Goal: Contribute content: Add original content to the website for others to see

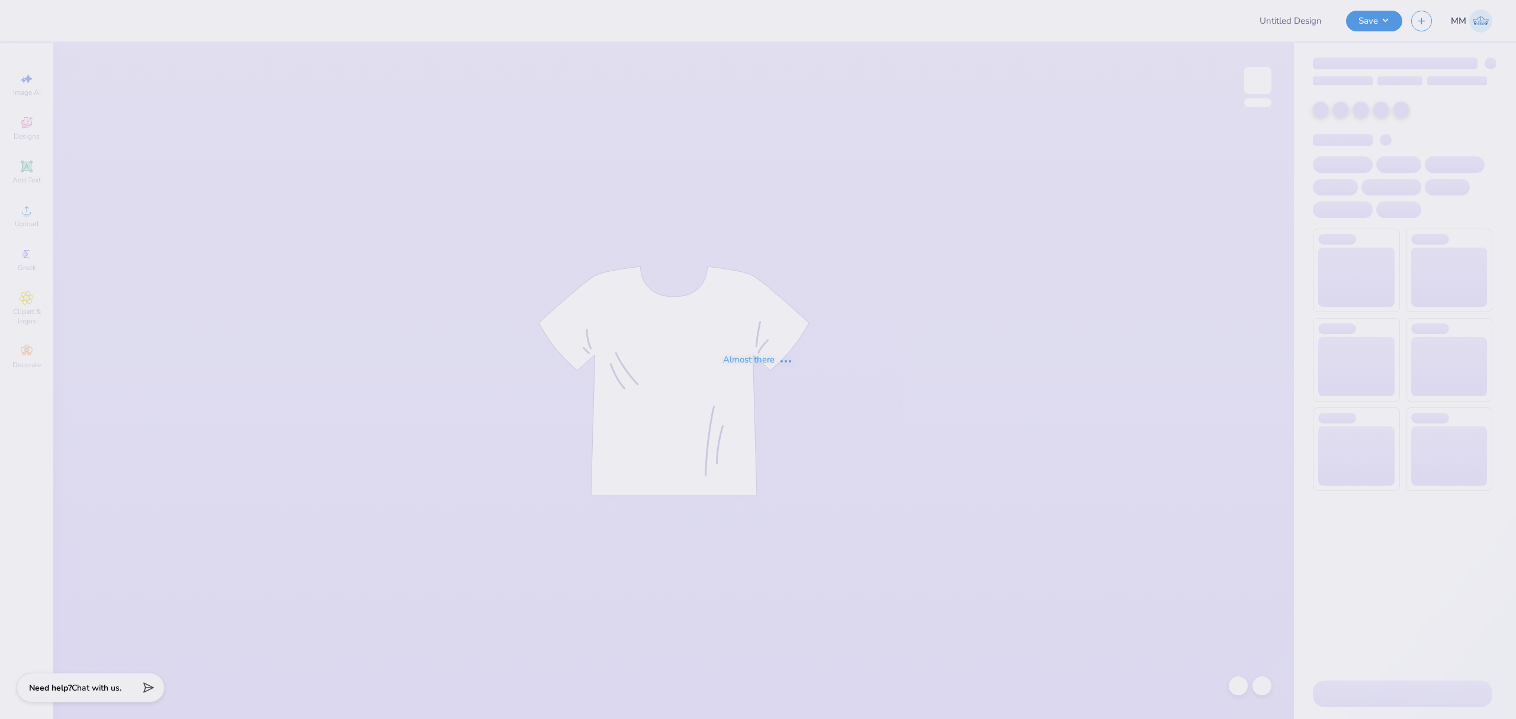
type input "[US_STATE] Institute of Technology : [PERSON_NAME]"
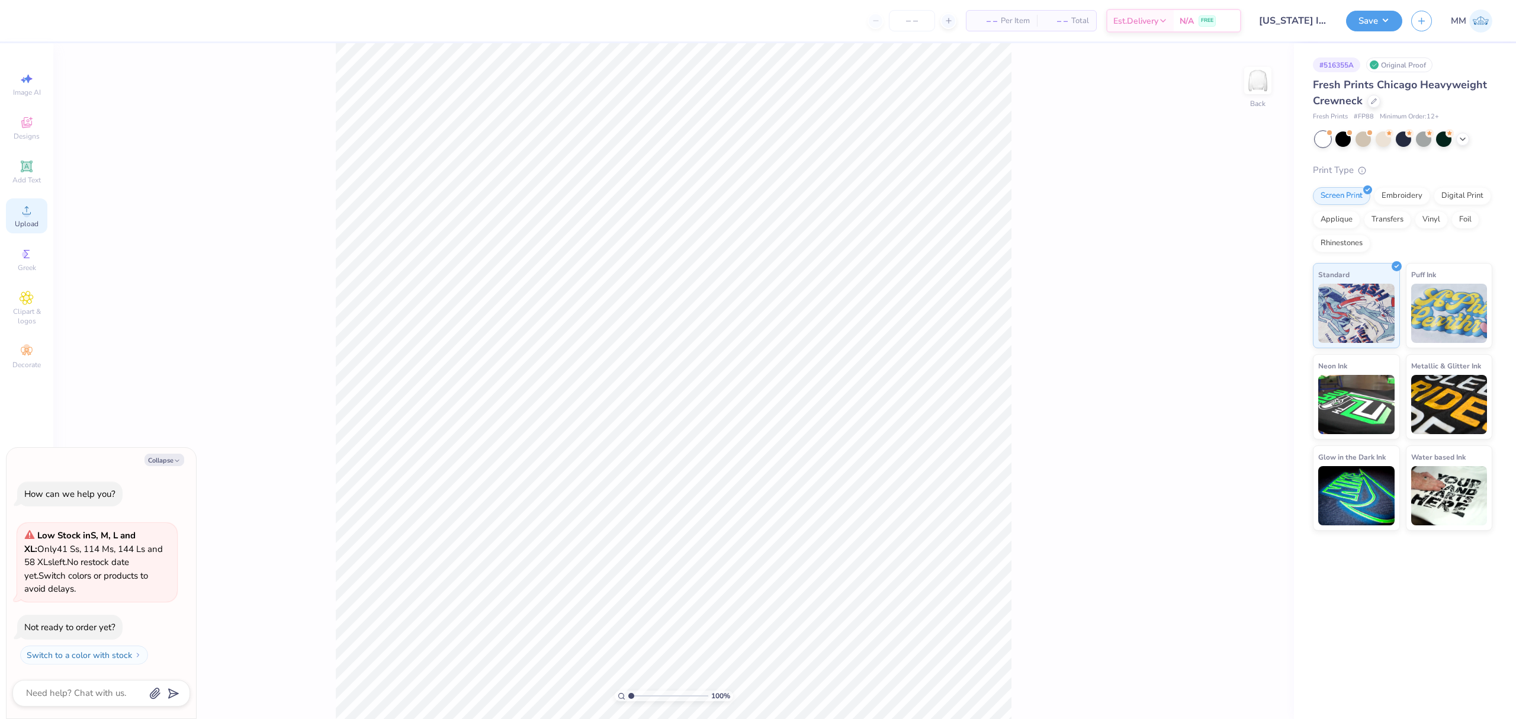
click at [21, 218] on div "Upload" at bounding box center [26, 215] width 41 height 35
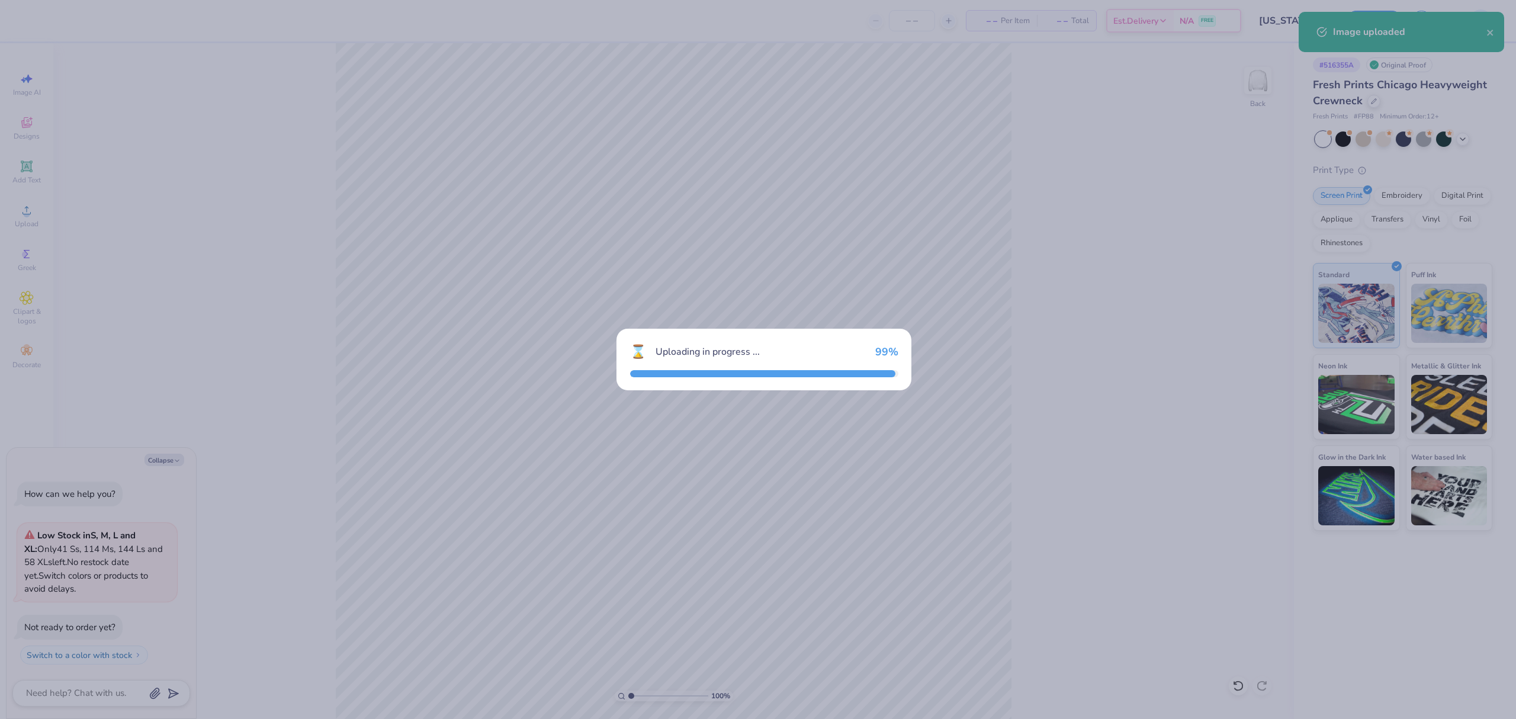
type textarea "x"
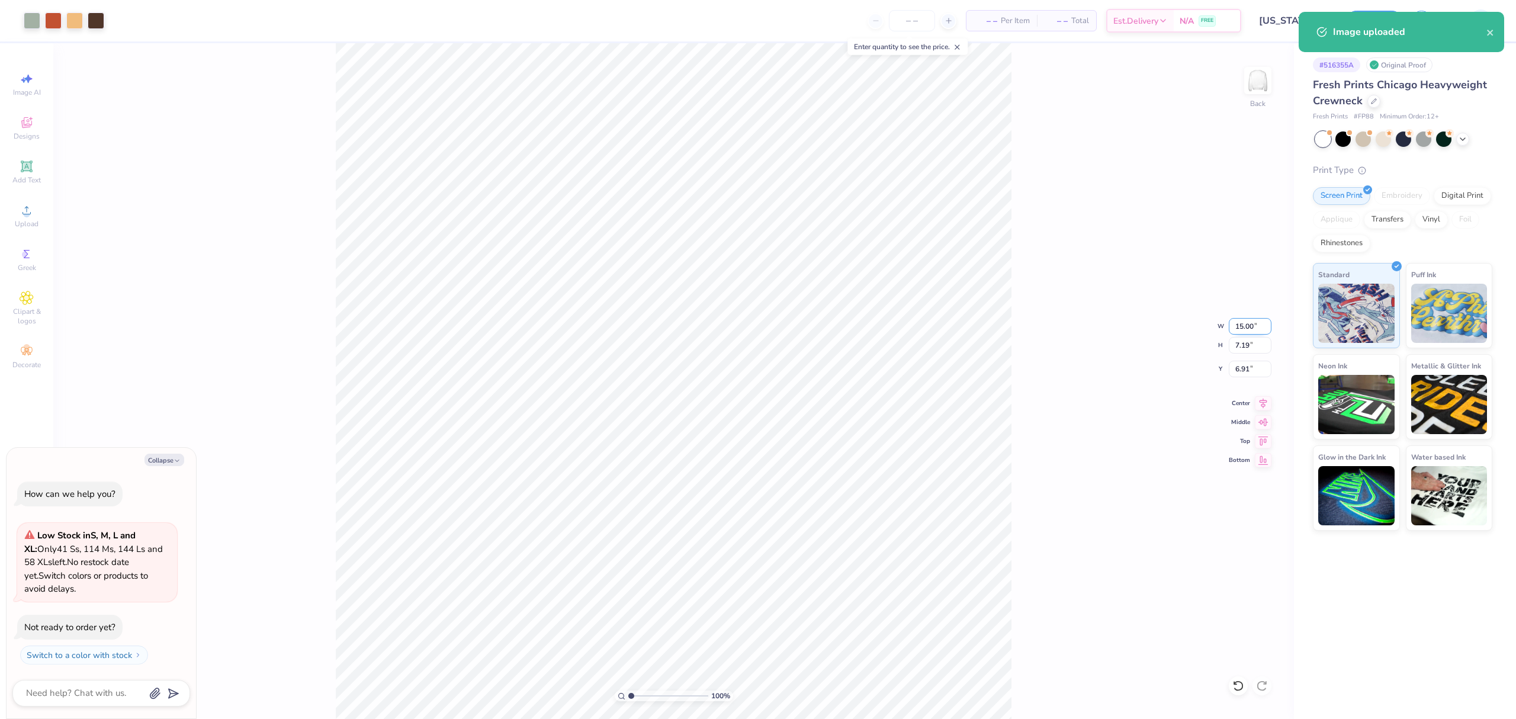
click at [1244, 318] on input "15.00" at bounding box center [1250, 326] width 43 height 17
type input "12"
type textarea "x"
type input "12.00"
type input "5.75"
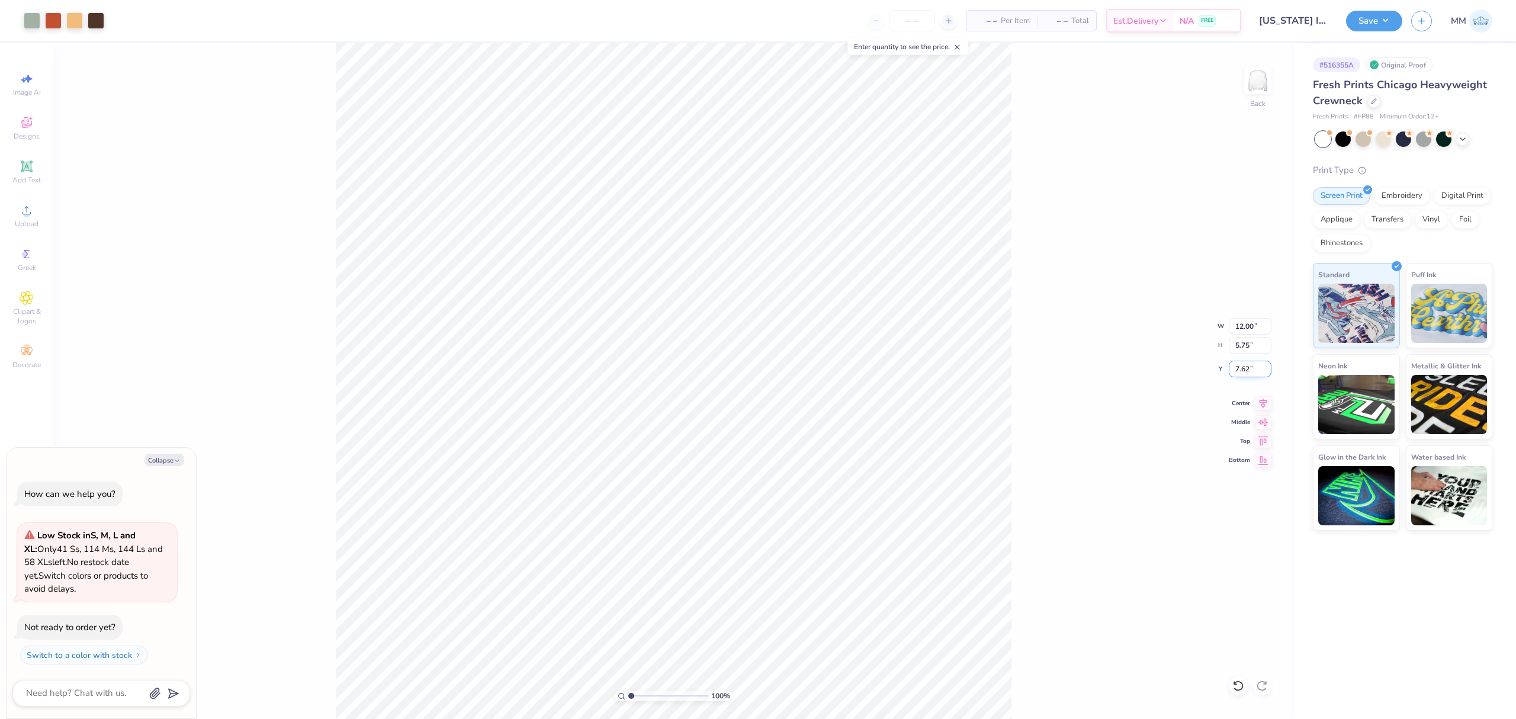
click at [1240, 377] on input "7.62" at bounding box center [1250, 369] width 43 height 17
type input "3"
type textarea "x"
type input "3.00"
drag, startPoint x: 36, startPoint y: 173, endPoint x: 0, endPoint y: 178, distance: 35.9
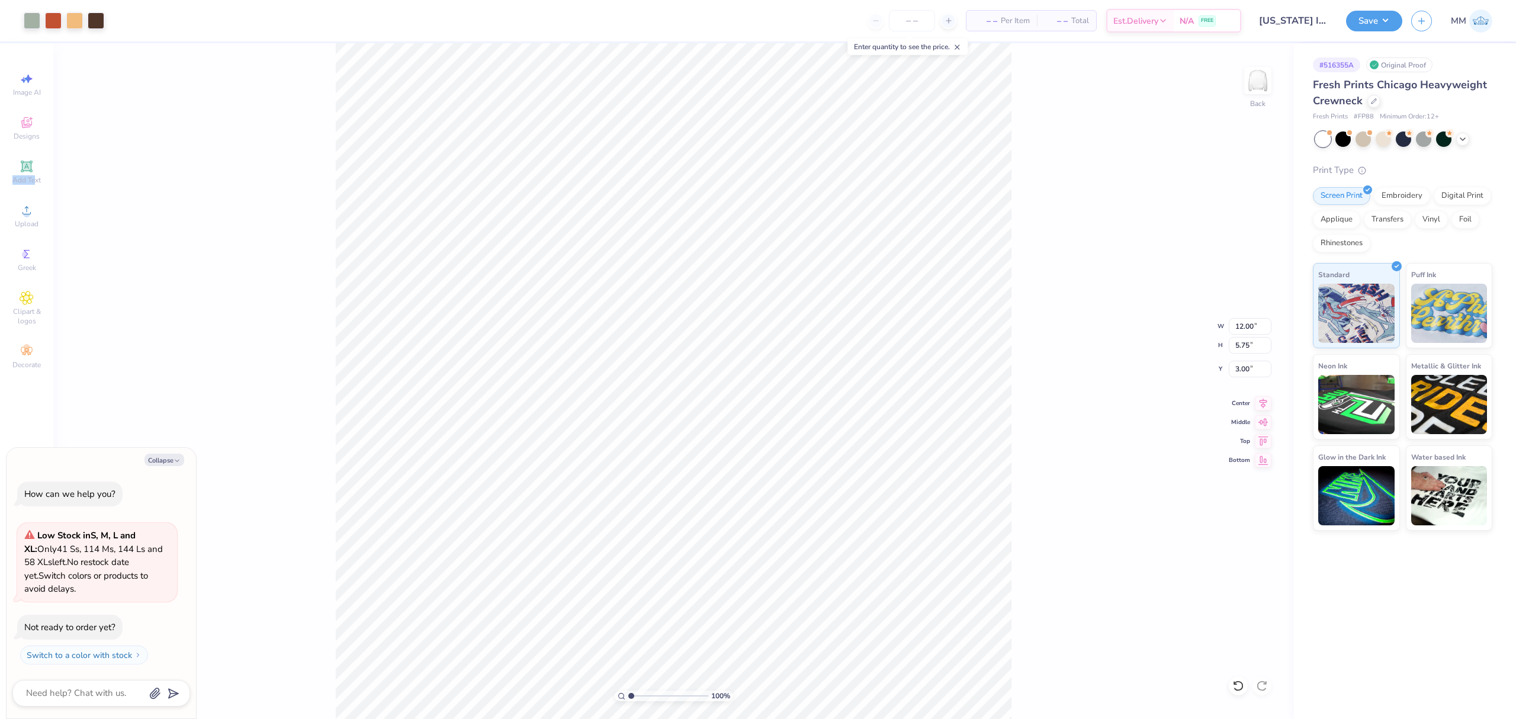
click at [36, 172] on div "Add Text" at bounding box center [26, 172] width 41 height 35
type textarea "x"
type input "5.95"
type input "1.72"
type input "9.64"
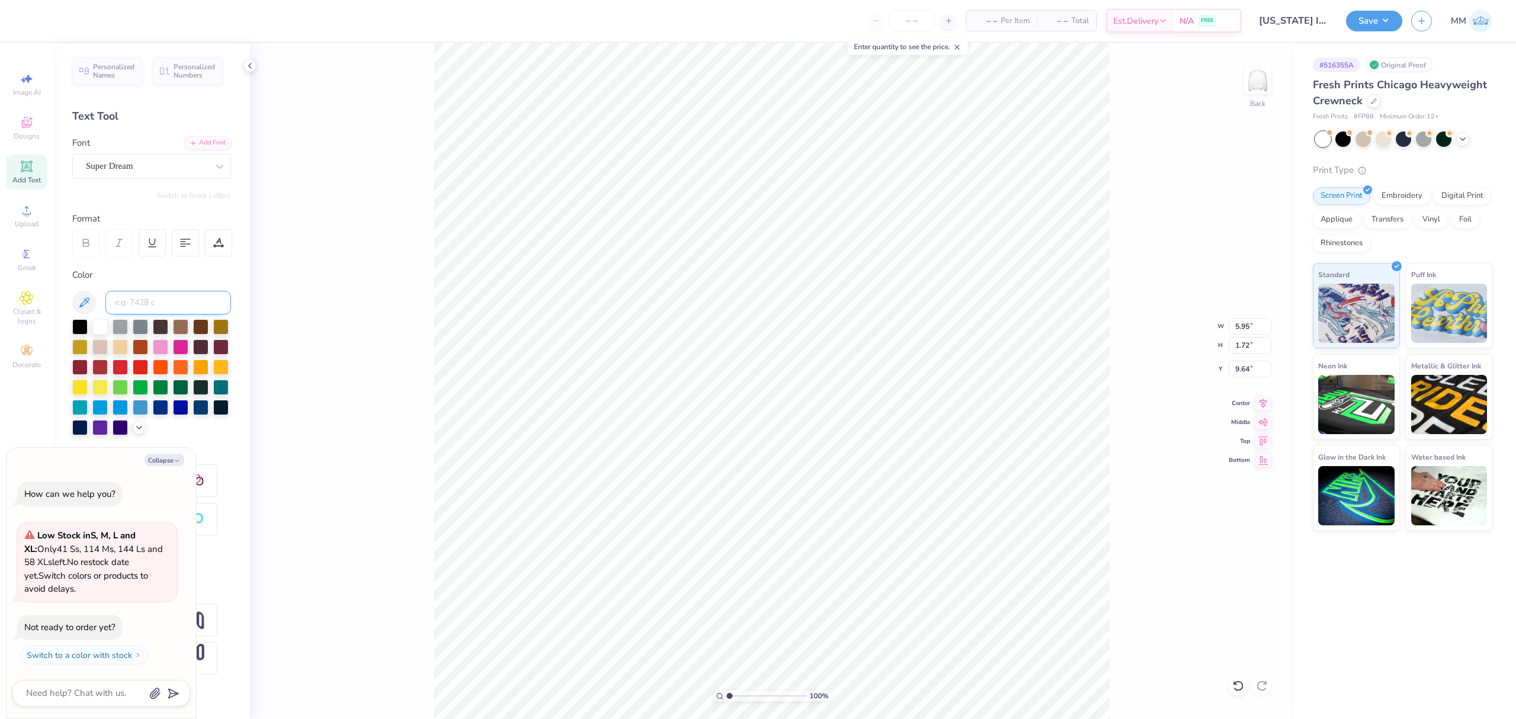
click at [139, 301] on input at bounding box center [168, 303] width 126 height 24
type input "7580"
click at [207, 136] on div "Add Font" at bounding box center [207, 142] width 47 height 14
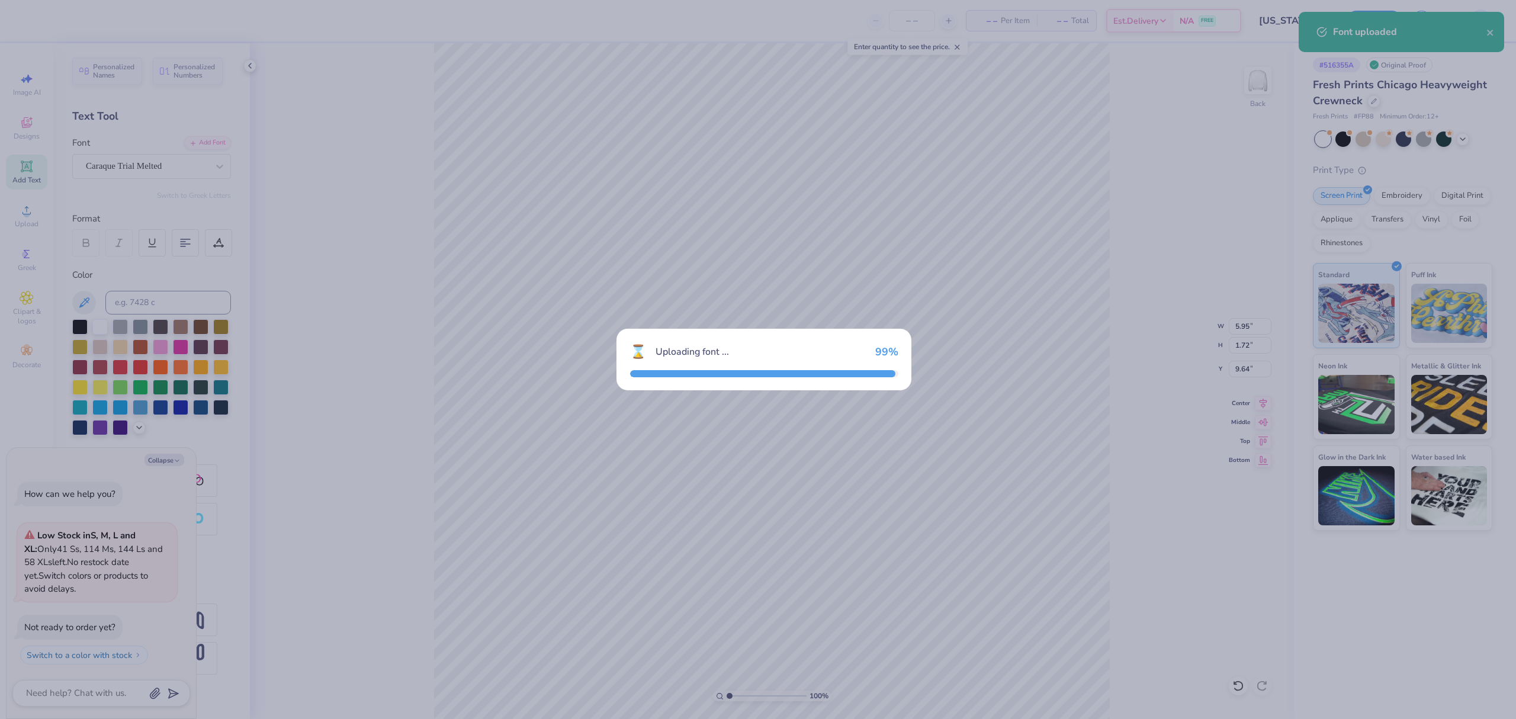
type textarea "x"
type input "4.67"
type input "1.80"
type input "9.60"
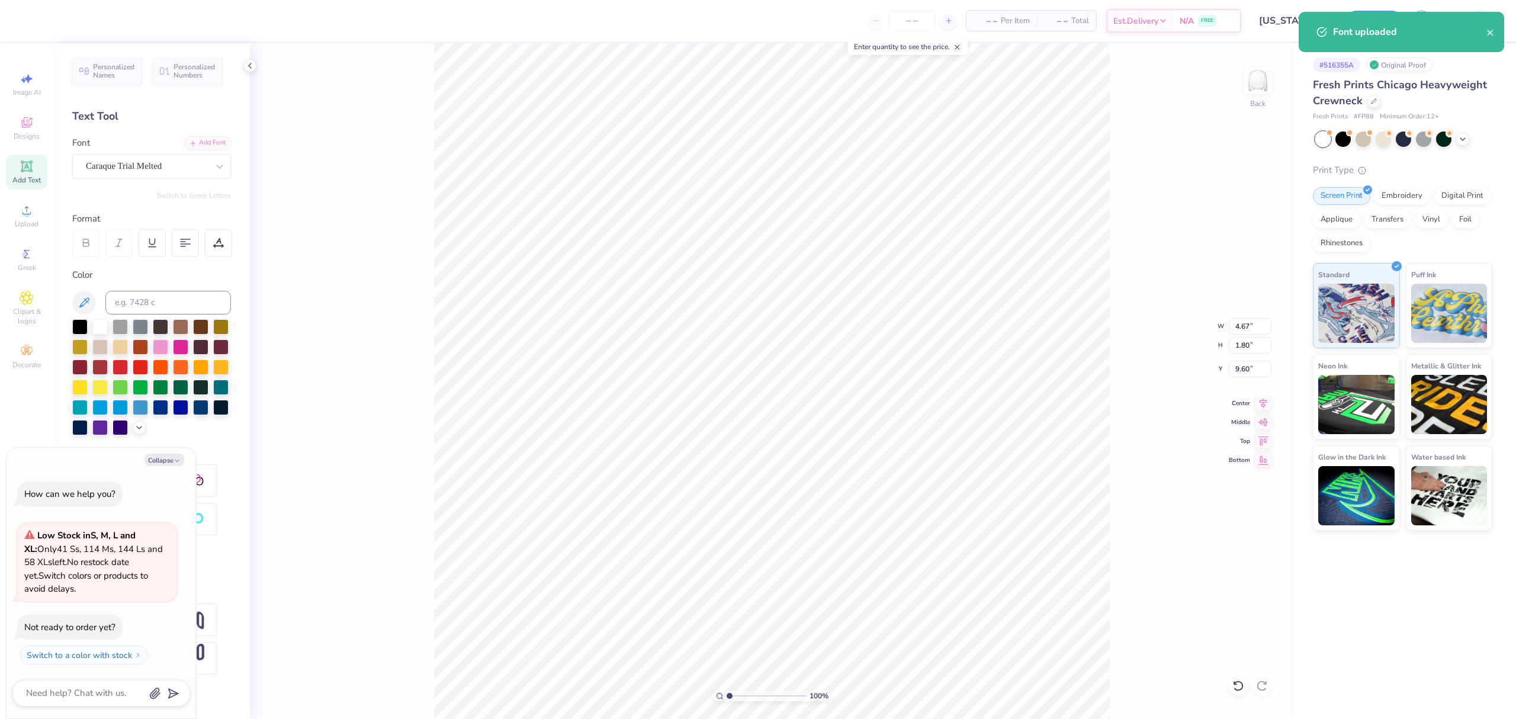
type textarea "x"
type textarea "PANHELLENIC"
type textarea "x"
type input "4.87"
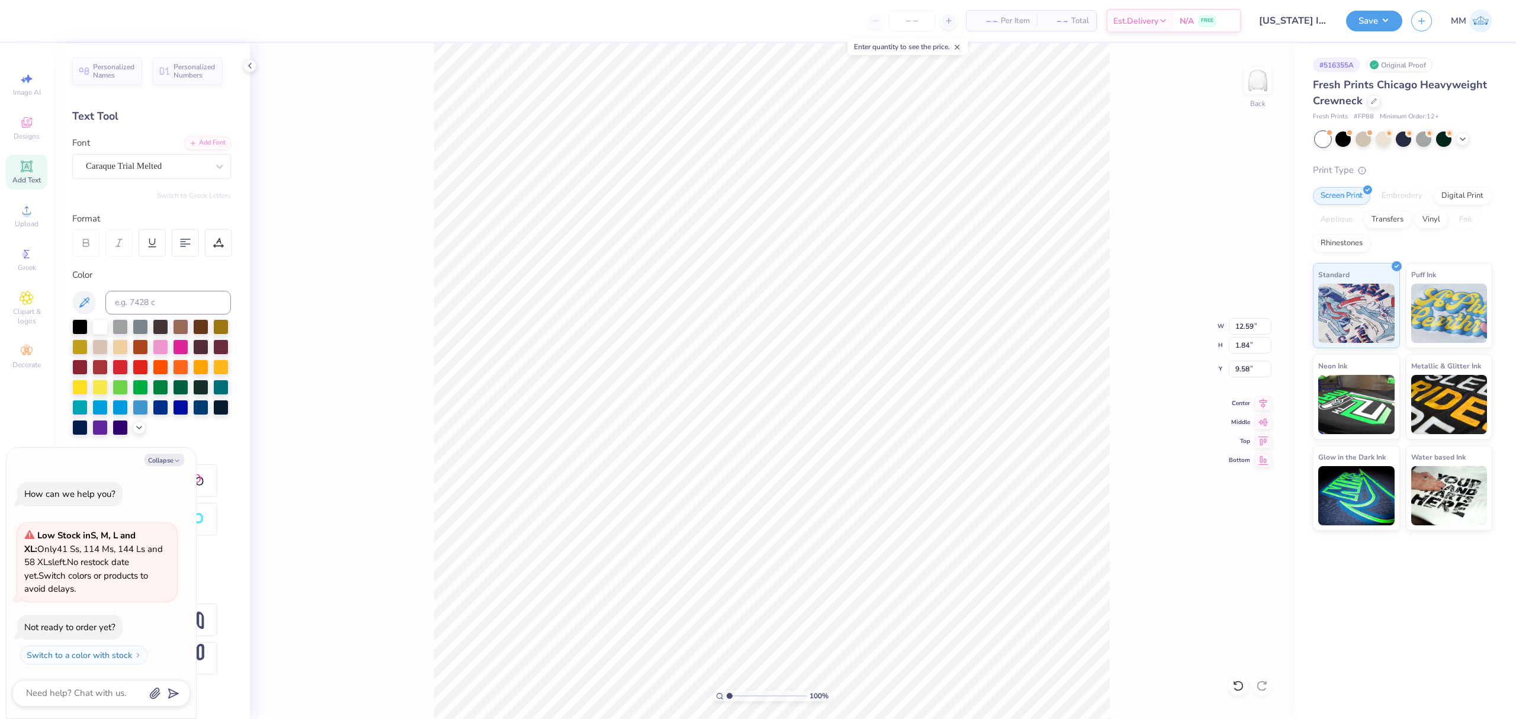
type input "0.71"
type input "10.71"
type textarea "x"
type input "6.51"
type textarea "x"
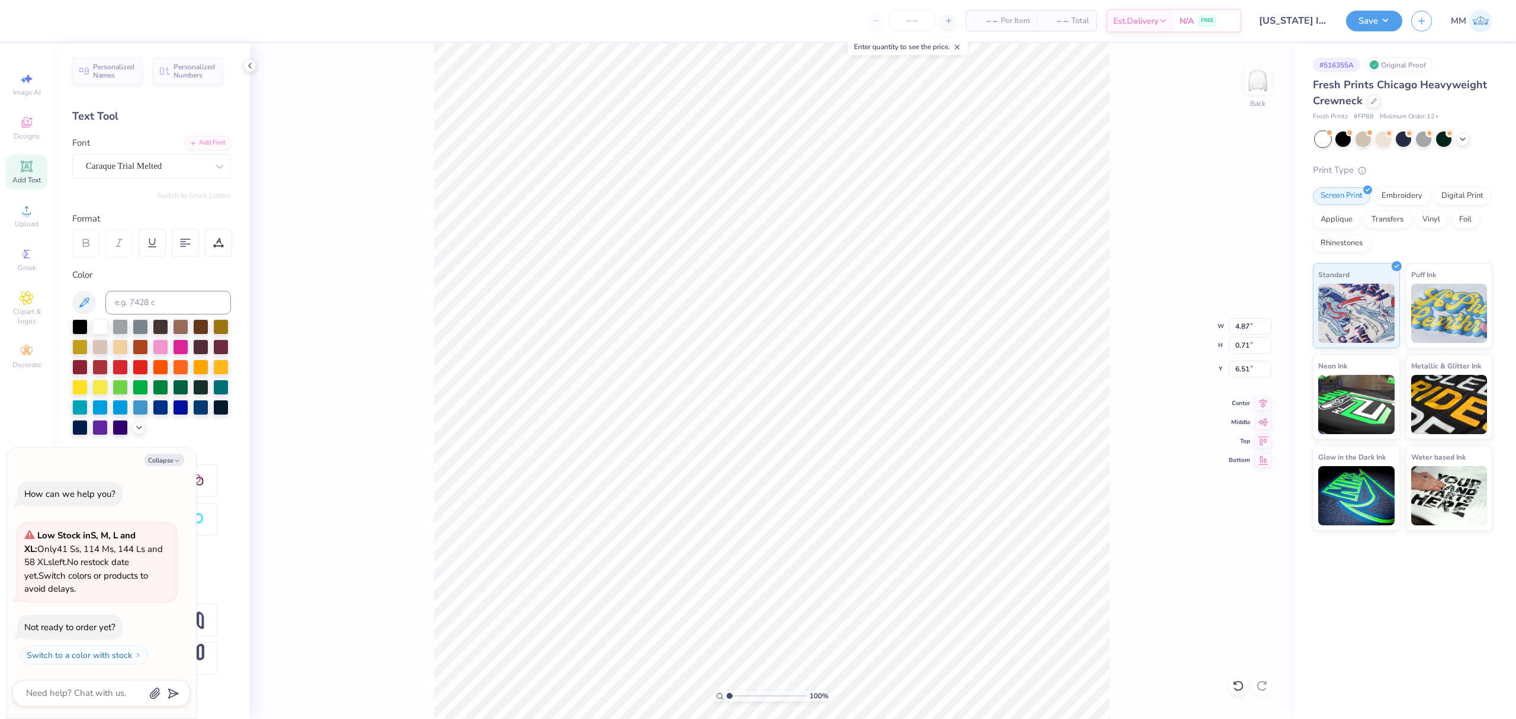
type input "12.00"
type input "5.75"
type input "3.00"
drag, startPoint x: 1234, startPoint y: 691, endPoint x: 1234, endPoint y: 684, distance: 7.1
click at [1234, 684] on icon at bounding box center [1239, 686] width 12 height 12
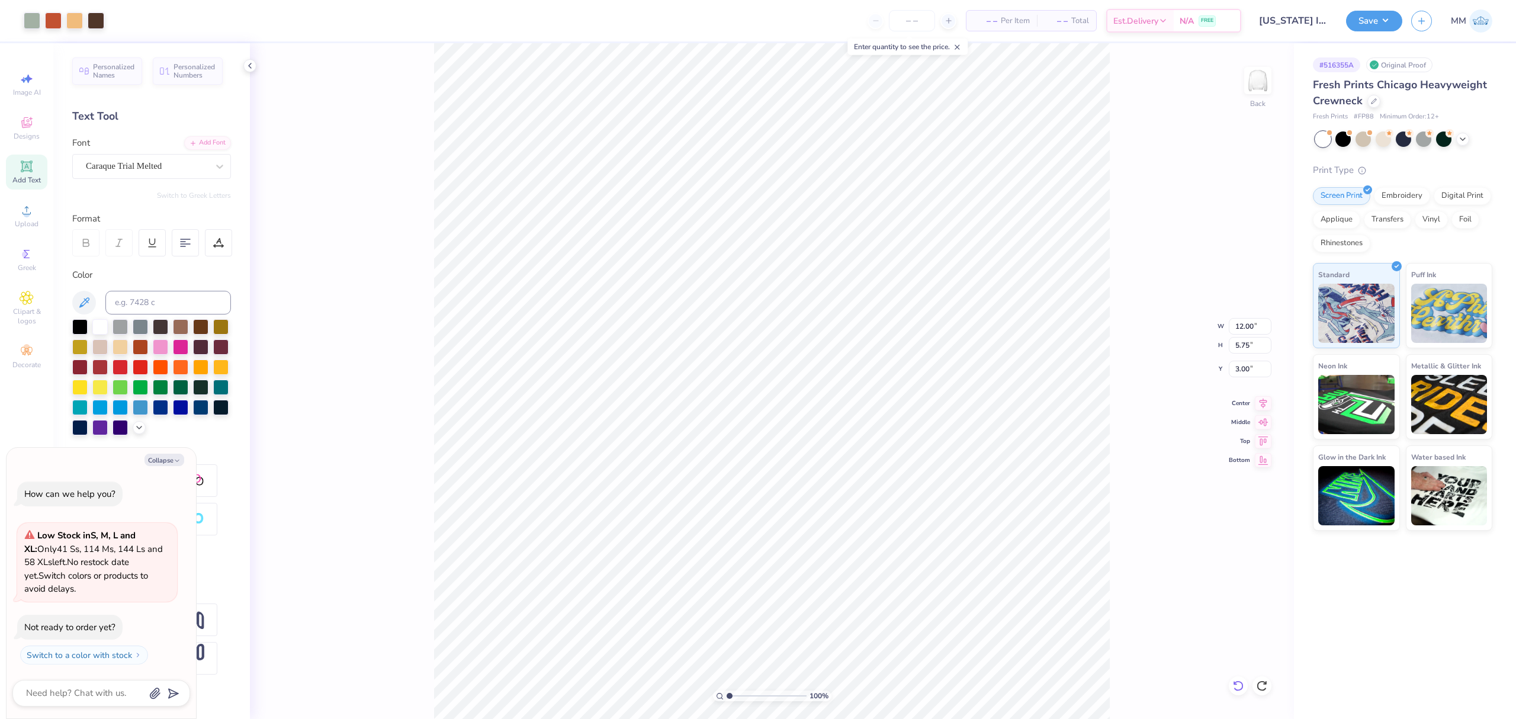
type textarea "x"
type input "4.87"
type input "0.71"
type input "6.51"
type textarea "x"
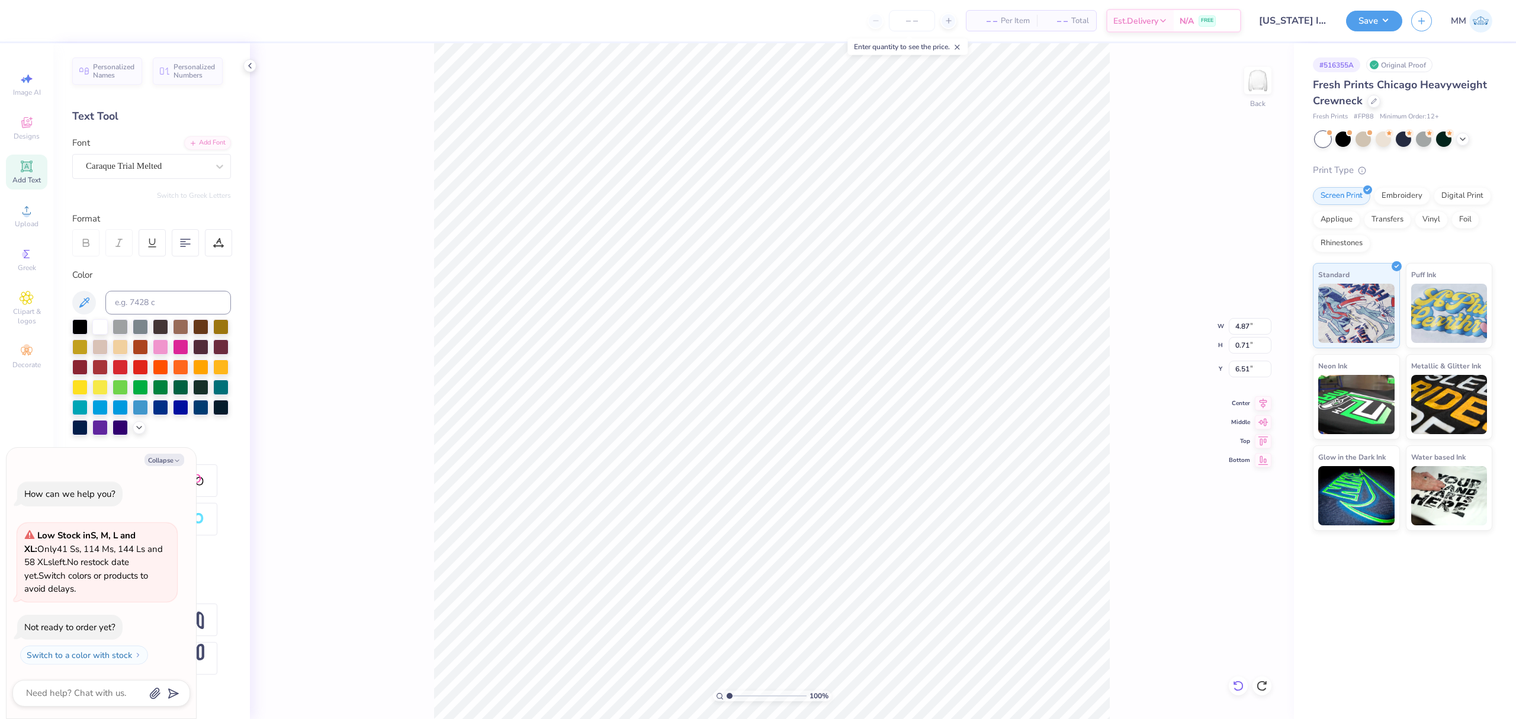
type input "5.90"
type input "0.86"
type input "6.37"
drag, startPoint x: 1262, startPoint y: 401, endPoint x: 1141, endPoint y: 413, distance: 121.4
click at [1262, 402] on icon at bounding box center [1263, 401] width 17 height 14
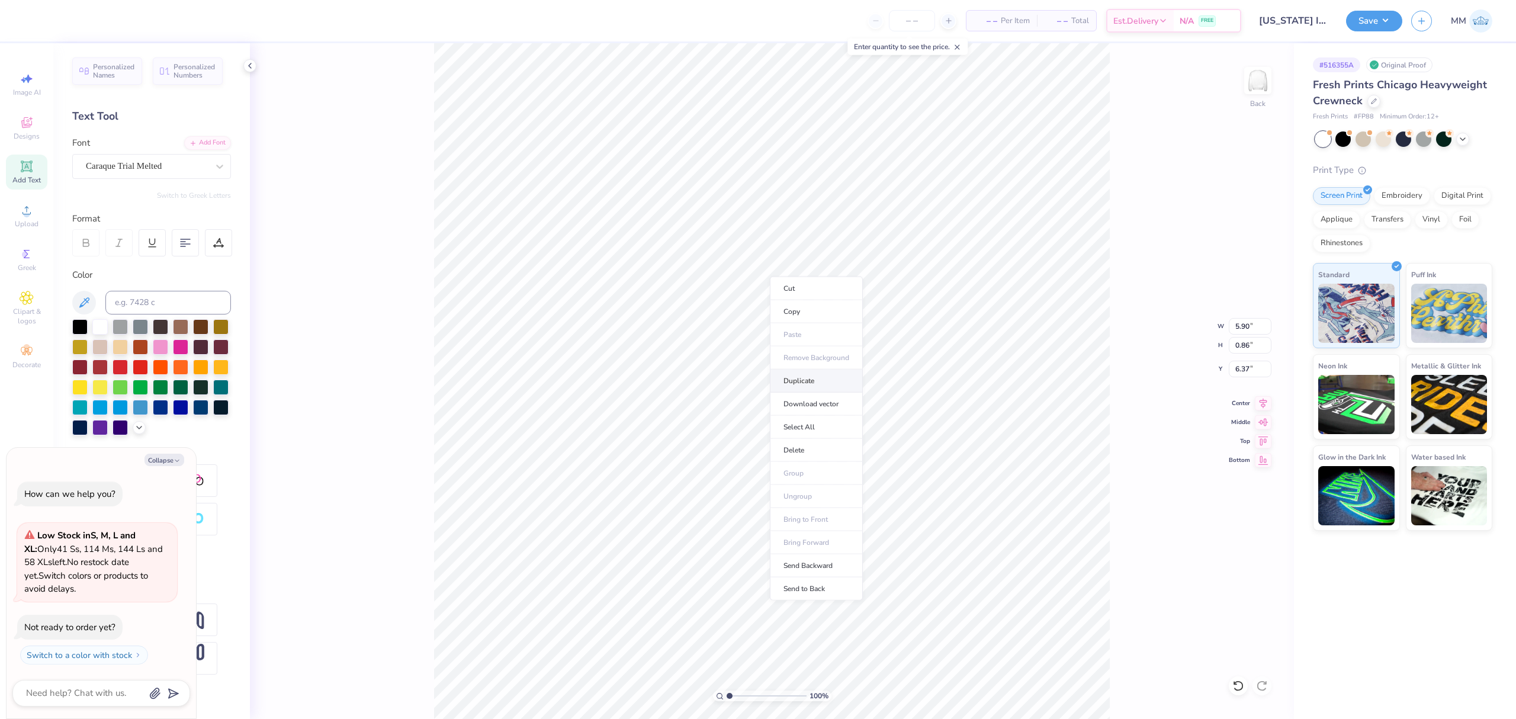
click at [804, 379] on li "Duplicate" at bounding box center [816, 381] width 93 height 23
type textarea "x"
type input "7.37"
click at [226, 143] on div "Add Font" at bounding box center [207, 142] width 47 height 14
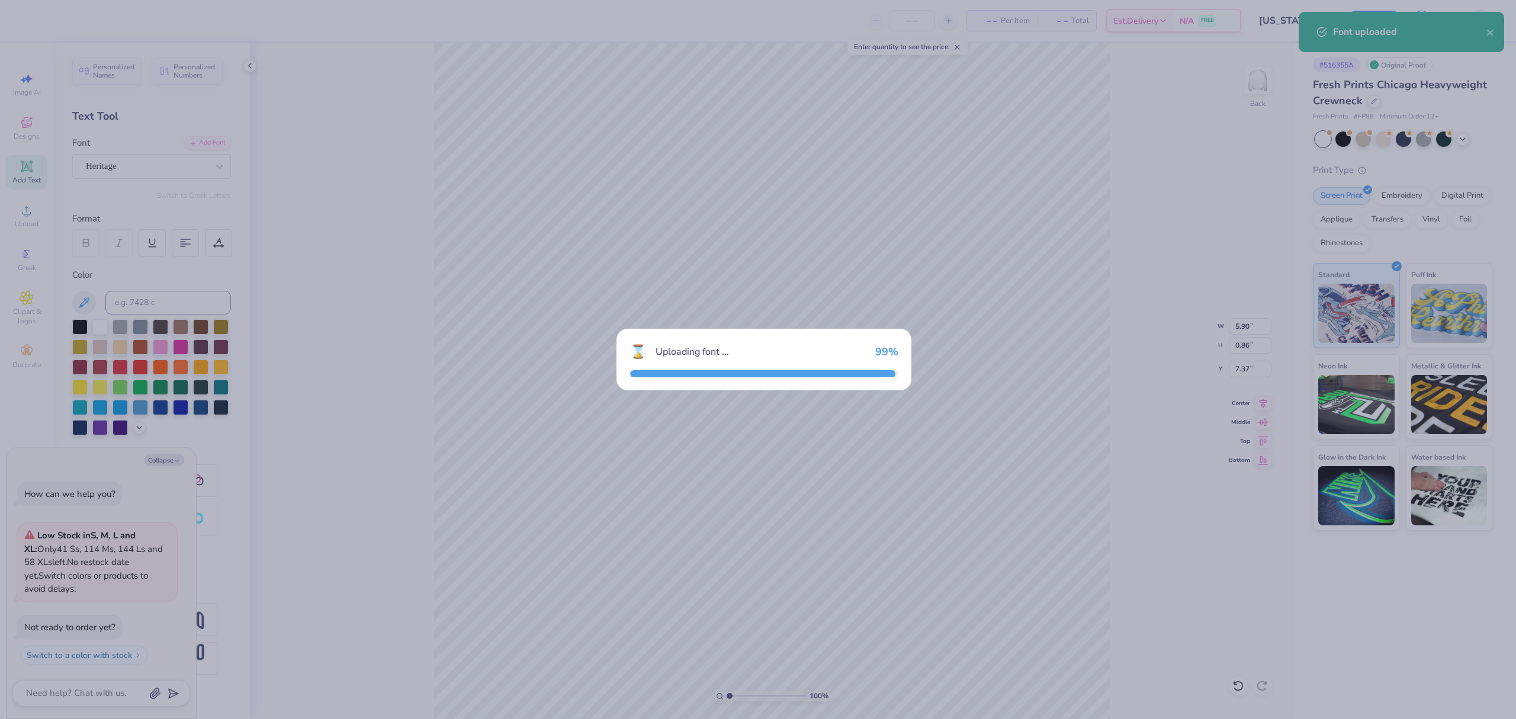
type textarea "x"
type input "8.04"
type input "0.99"
type input "7.30"
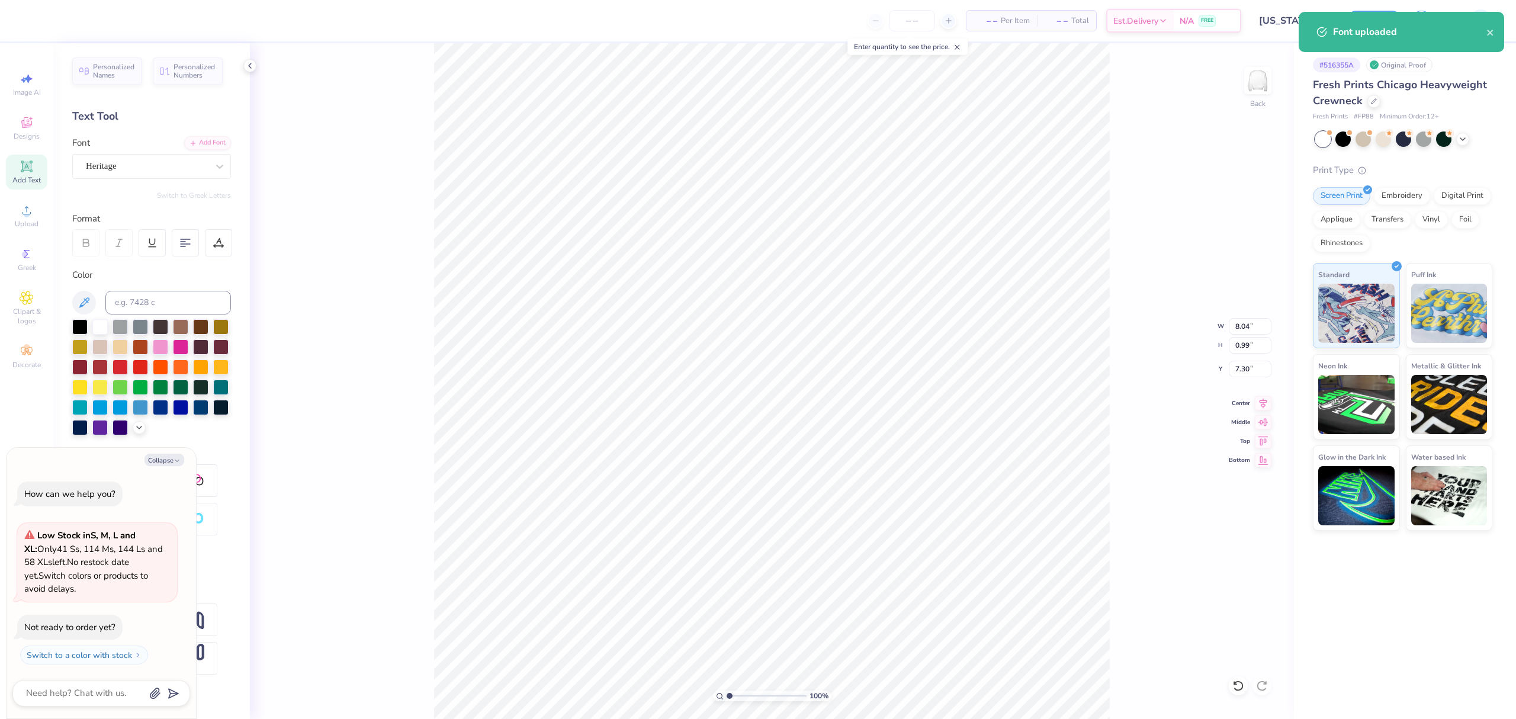
scroll to position [12, 3]
paste textarea "Council"
type textarea "x"
type textarea "Council"
type textarea "x"
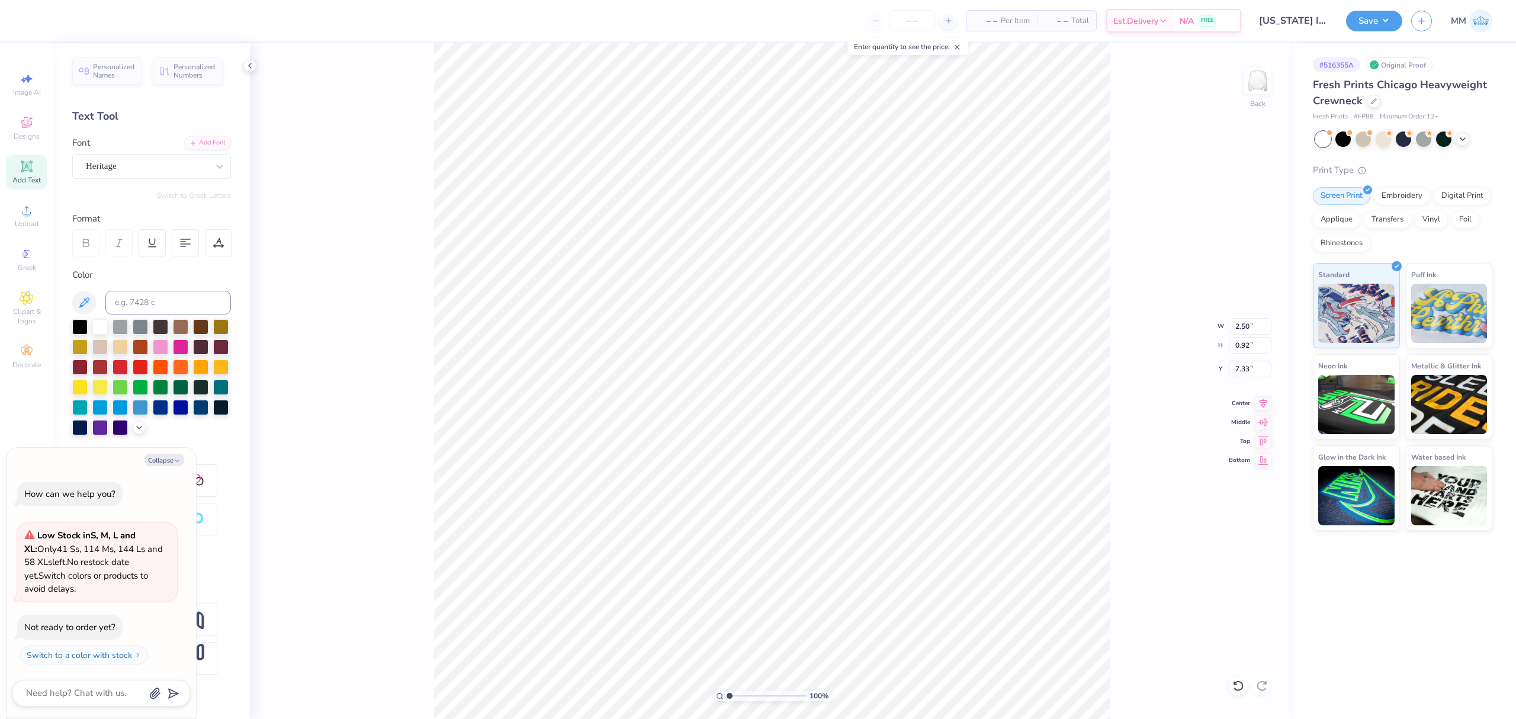
type input "7.23"
type textarea "x"
type input "3.40"
type input "1.26"
type input "6.89"
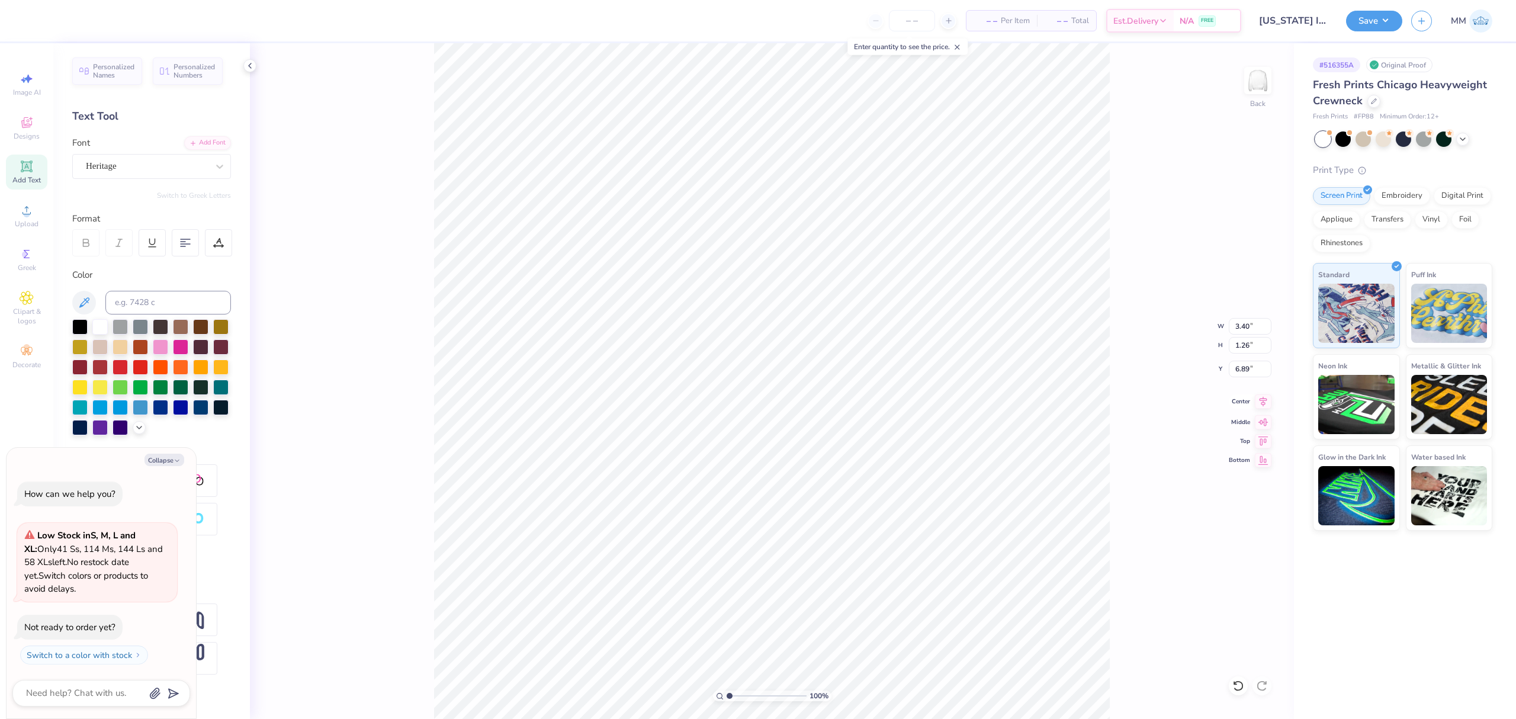
click at [1259, 402] on icon at bounding box center [1263, 401] width 17 height 14
type textarea "x"
drag, startPoint x: 736, startPoint y: 695, endPoint x: 745, endPoint y: 695, distance: 9.5
type input "3.02"
click at [745, 695] on input "range" at bounding box center [767, 696] width 80 height 11
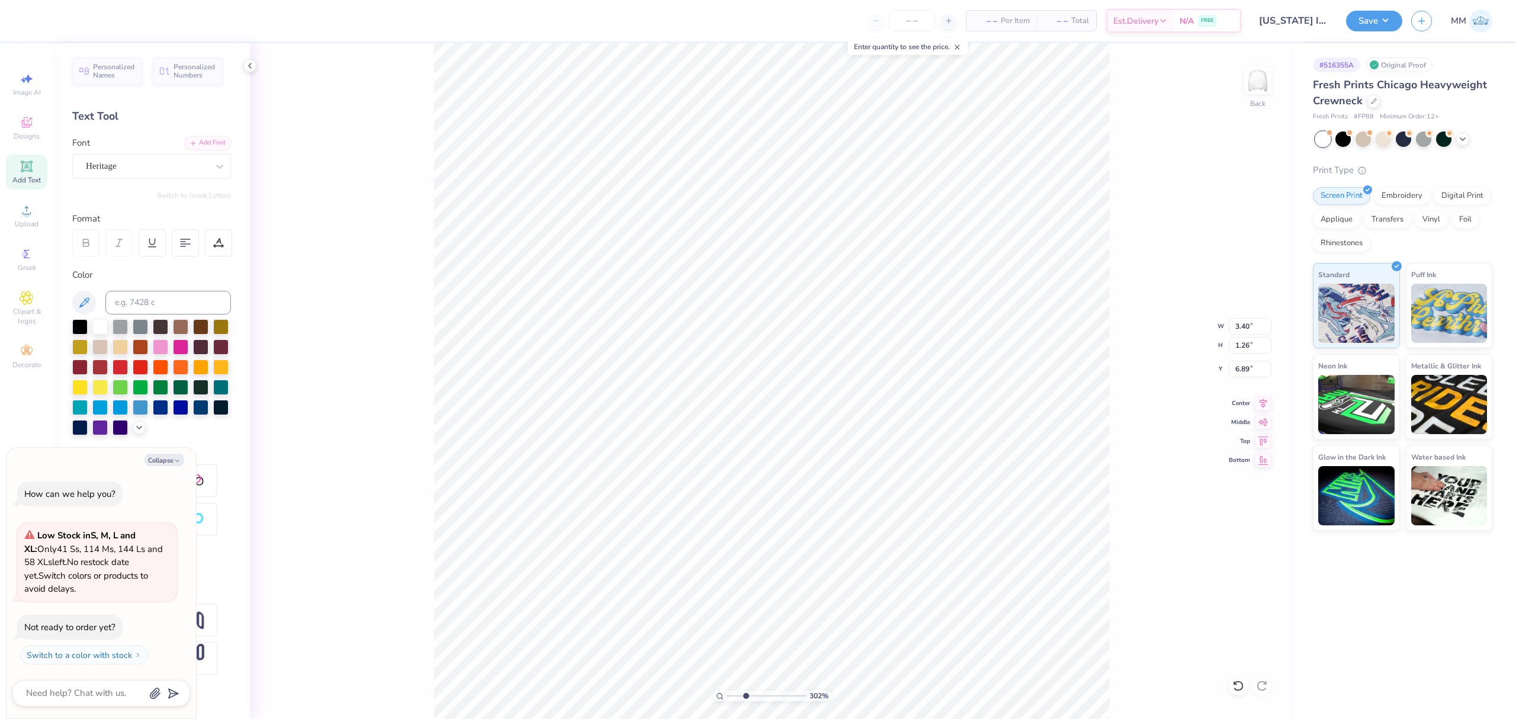
type textarea "x"
type input "7.12"
type textarea "x"
type input "3.85"
type input "1.42"
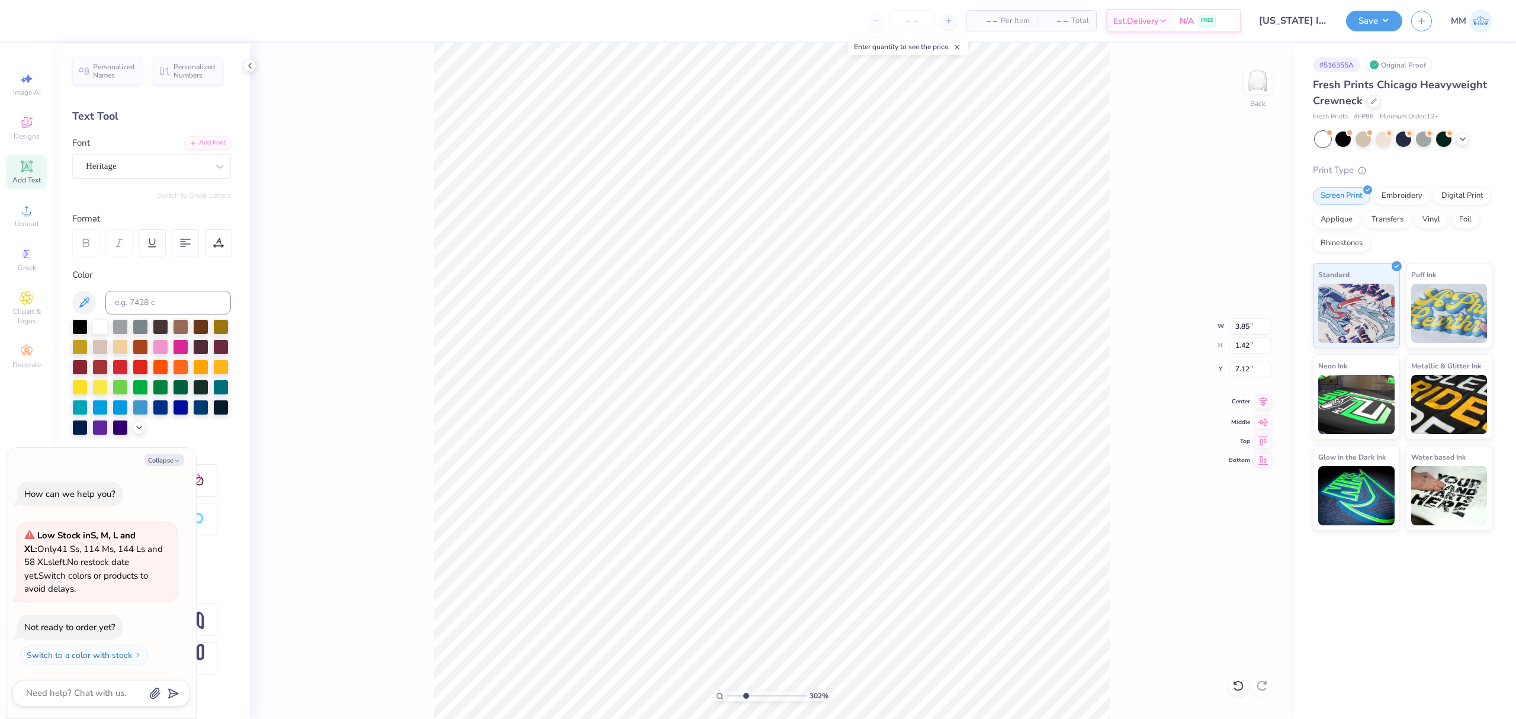
click at [1262, 408] on icon at bounding box center [1263, 401] width 17 height 14
type textarea "x"
drag, startPoint x: 749, startPoint y: 695, endPoint x: 684, endPoint y: 676, distance: 68.0
click at [727, 691] on input "range" at bounding box center [767, 696] width 80 height 11
click at [737, 692] on div "100 %" at bounding box center [772, 381] width 676 height 676
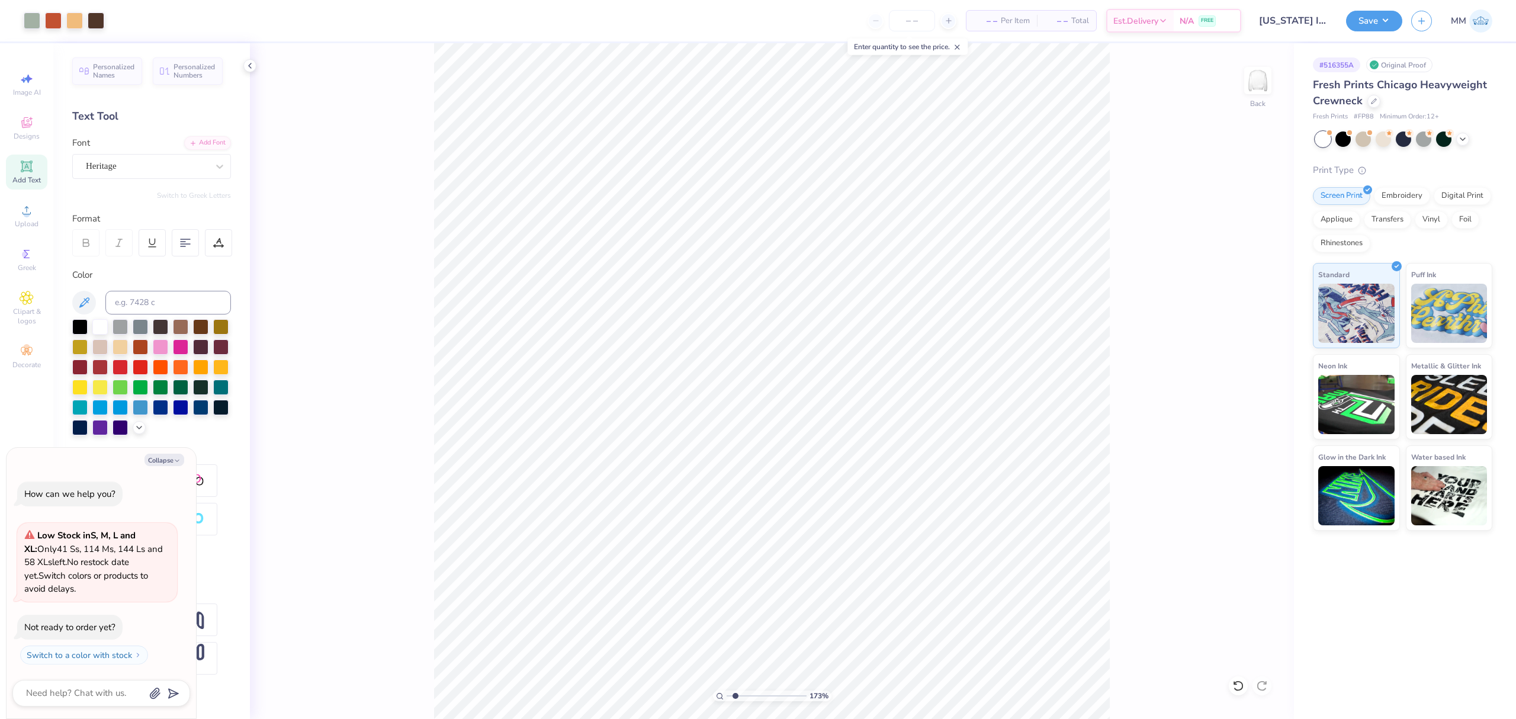
drag, startPoint x: 733, startPoint y: 697, endPoint x: 755, endPoint y: 701, distance: 22.3
type input "2.83"
click at [744, 701] on input "range" at bounding box center [767, 696] width 80 height 11
click at [1261, 396] on div "283 % Back W 3.85 3.85 " H 1.42 1.42 " Y 7.12 7.12 " Center Middle Top Bottom" at bounding box center [772, 381] width 1044 height 676
type textarea "x"
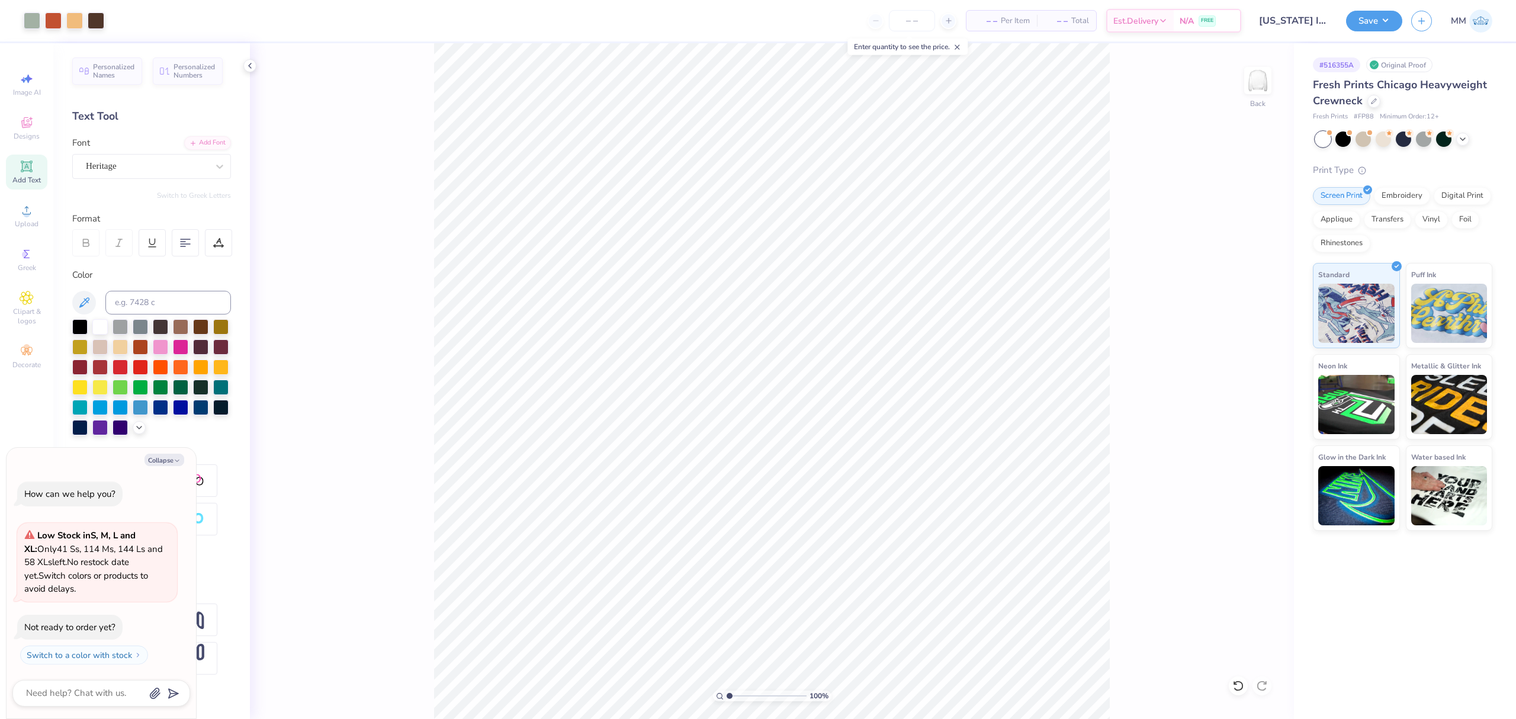
drag, startPoint x: 740, startPoint y: 697, endPoint x: 624, endPoint y: 672, distance: 118.3
type input "1"
click at [727, 691] on input "range" at bounding box center [767, 696] width 80 height 11
type textarea "x"
click at [733, 698] on input "range" at bounding box center [767, 696] width 80 height 11
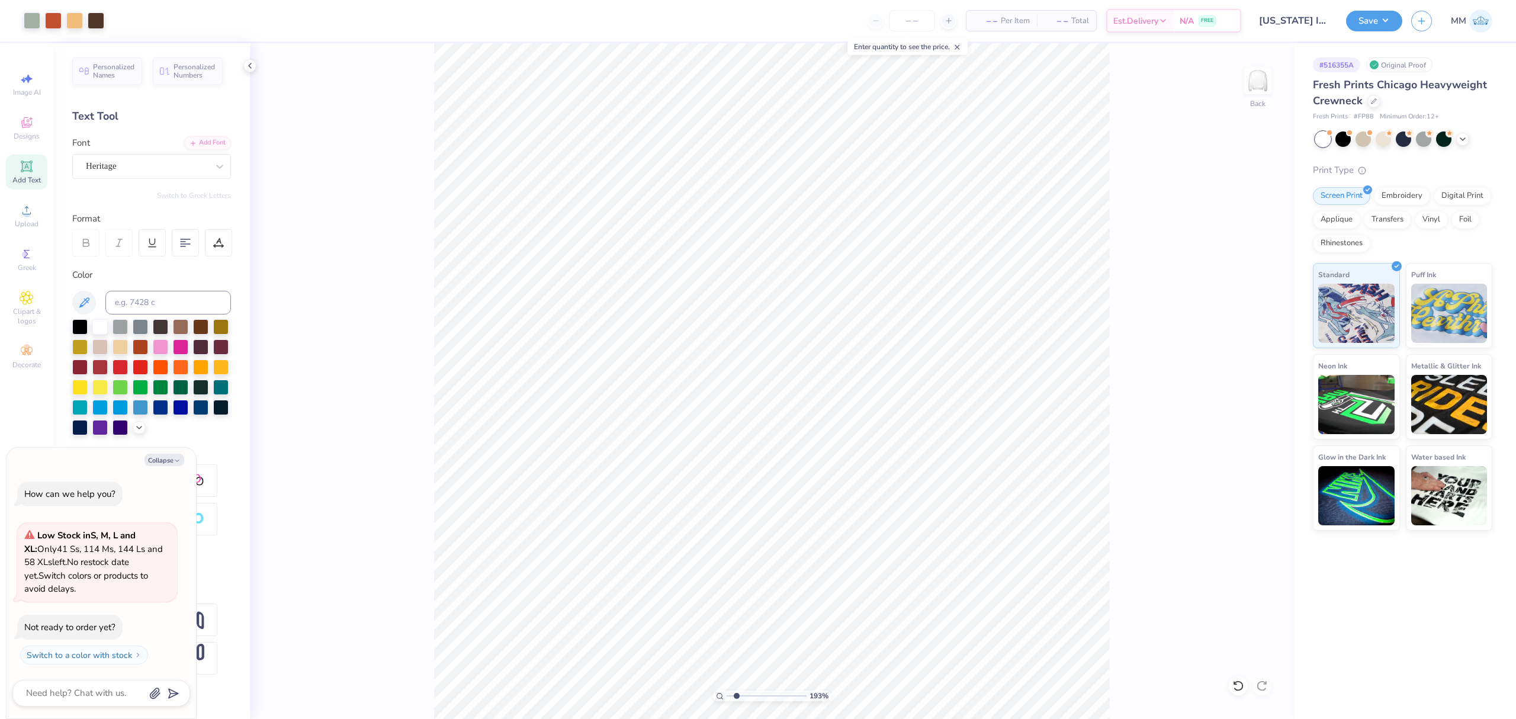
click at [737, 697] on input "range" at bounding box center [767, 696] width 80 height 11
drag, startPoint x: 737, startPoint y: 692, endPoint x: 697, endPoint y: 691, distance: 40.3
type input "1"
click at [727, 691] on input "range" at bounding box center [767, 696] width 80 height 11
click at [1353, 12] on button "Save" at bounding box center [1374, 19] width 56 height 21
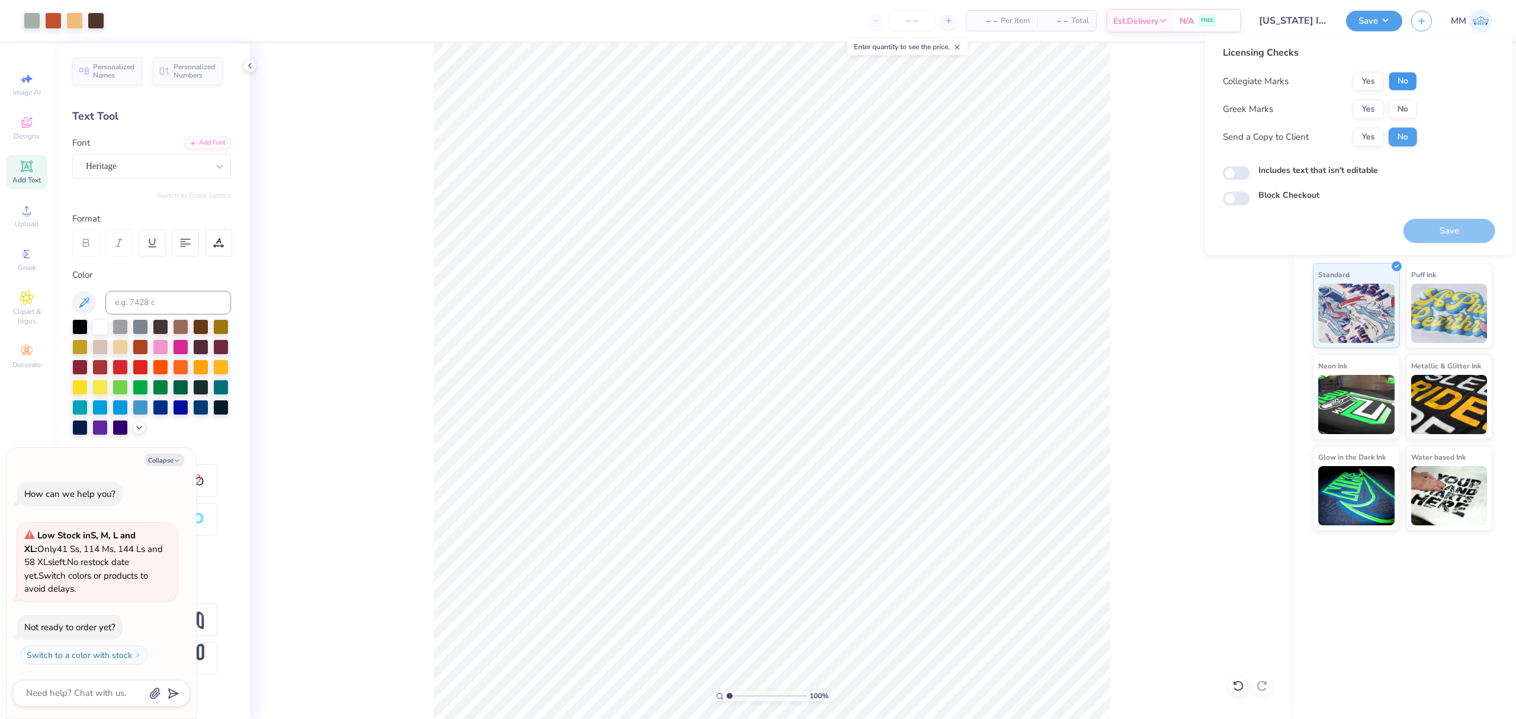
click at [1406, 82] on button "No" at bounding box center [1403, 81] width 28 height 19
click at [1365, 109] on button "Yes" at bounding box center [1368, 109] width 31 height 19
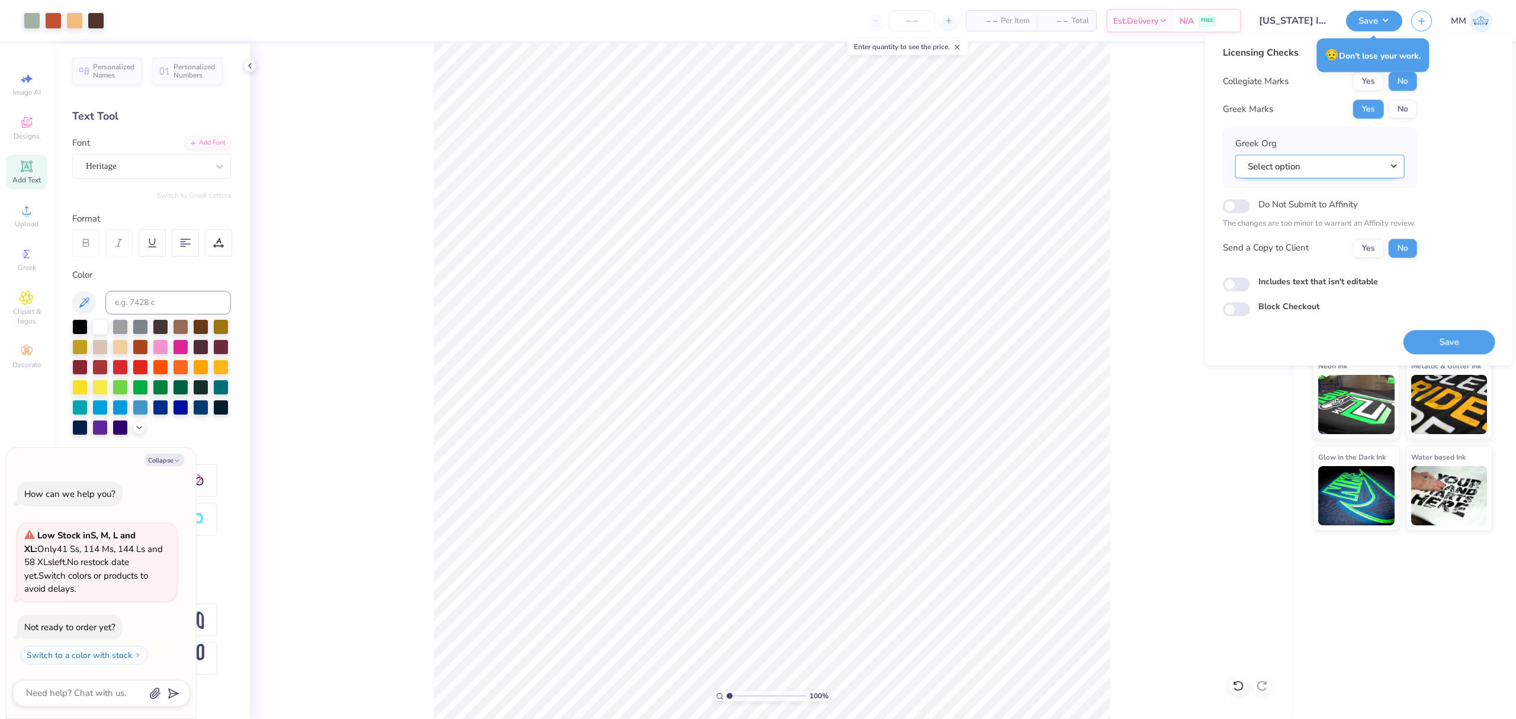
click at [1341, 172] on button "Select option" at bounding box center [1320, 167] width 169 height 24
click at [1287, 252] on link "National Panhellenic Conference" at bounding box center [1320, 256] width 160 height 20
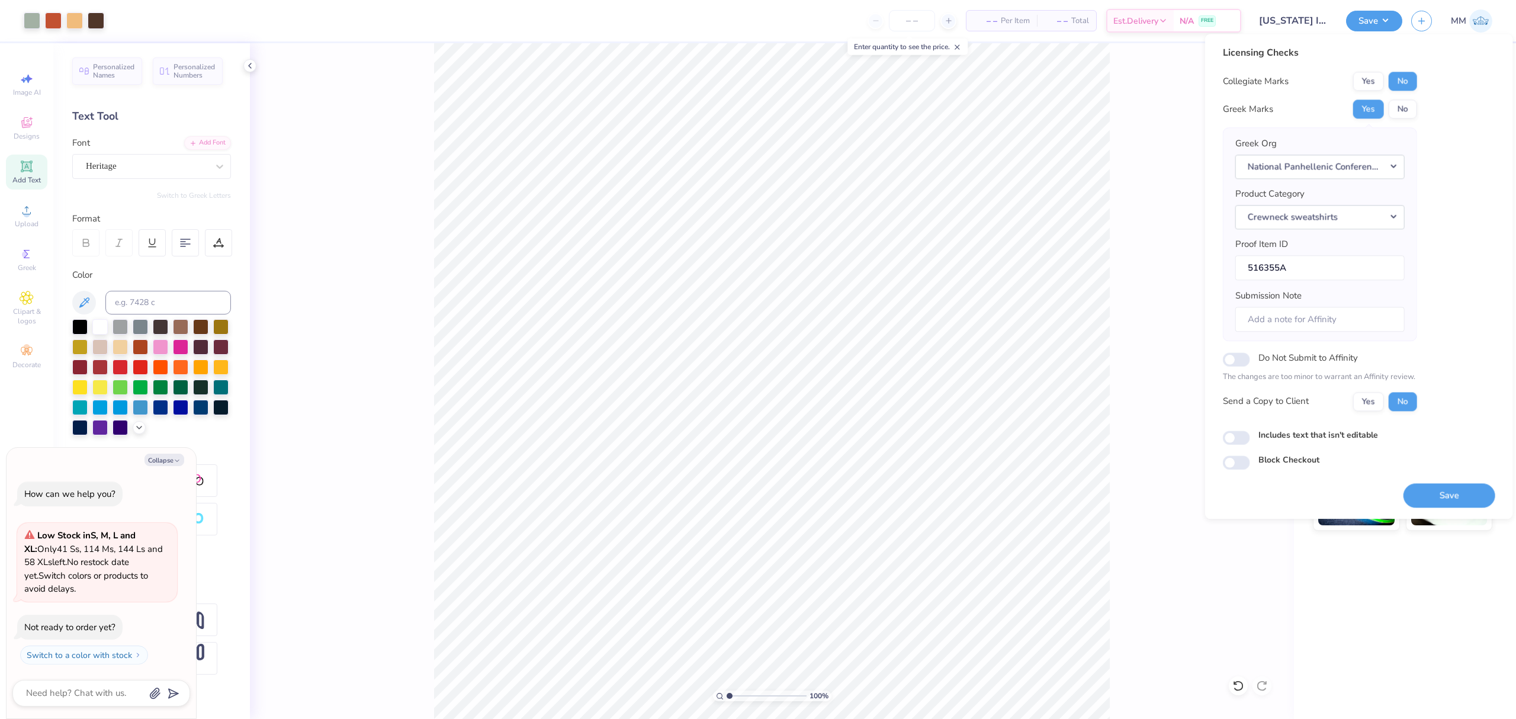
type textarea "x"
click at [1353, 432] on label "Includes text that isn't editable" at bounding box center [1319, 435] width 120 height 12
click at [1250, 432] on input "Includes text that isn't editable" at bounding box center [1236, 438] width 27 height 14
checkbox input "true"
click at [1413, 498] on button "Save" at bounding box center [1450, 495] width 92 height 24
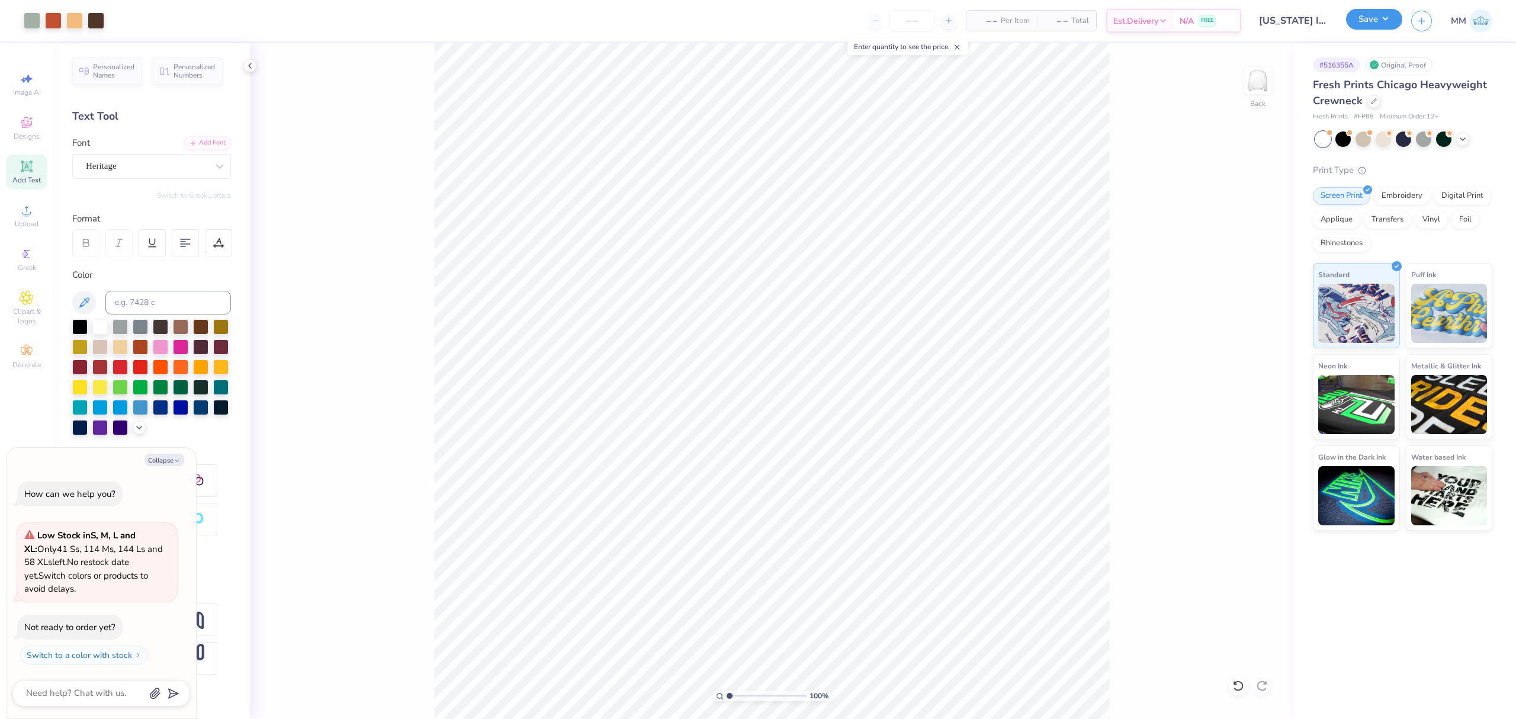
click at [1361, 15] on button "Save" at bounding box center [1374, 19] width 56 height 21
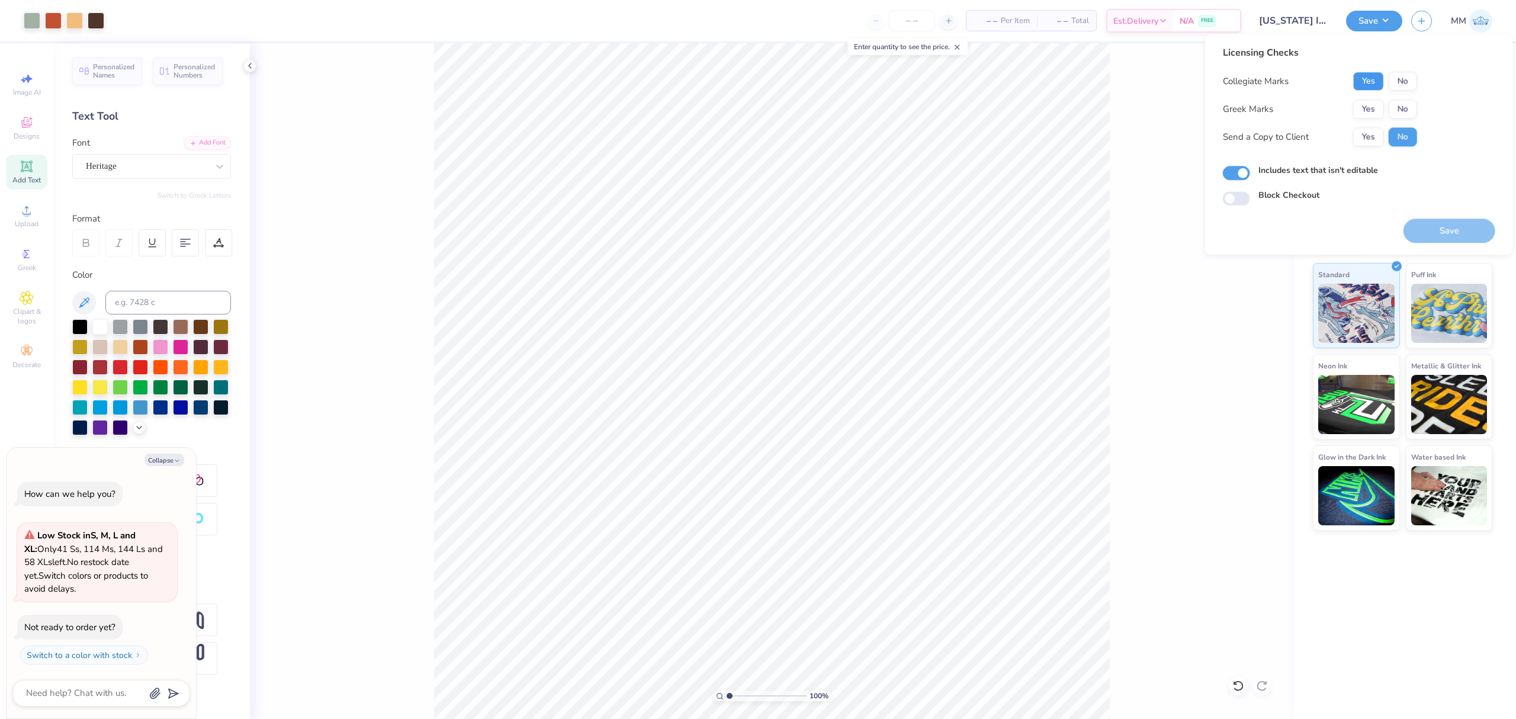
click at [1371, 81] on button "Yes" at bounding box center [1368, 81] width 31 height 19
click at [1361, 107] on button "Yes" at bounding box center [1368, 109] width 31 height 19
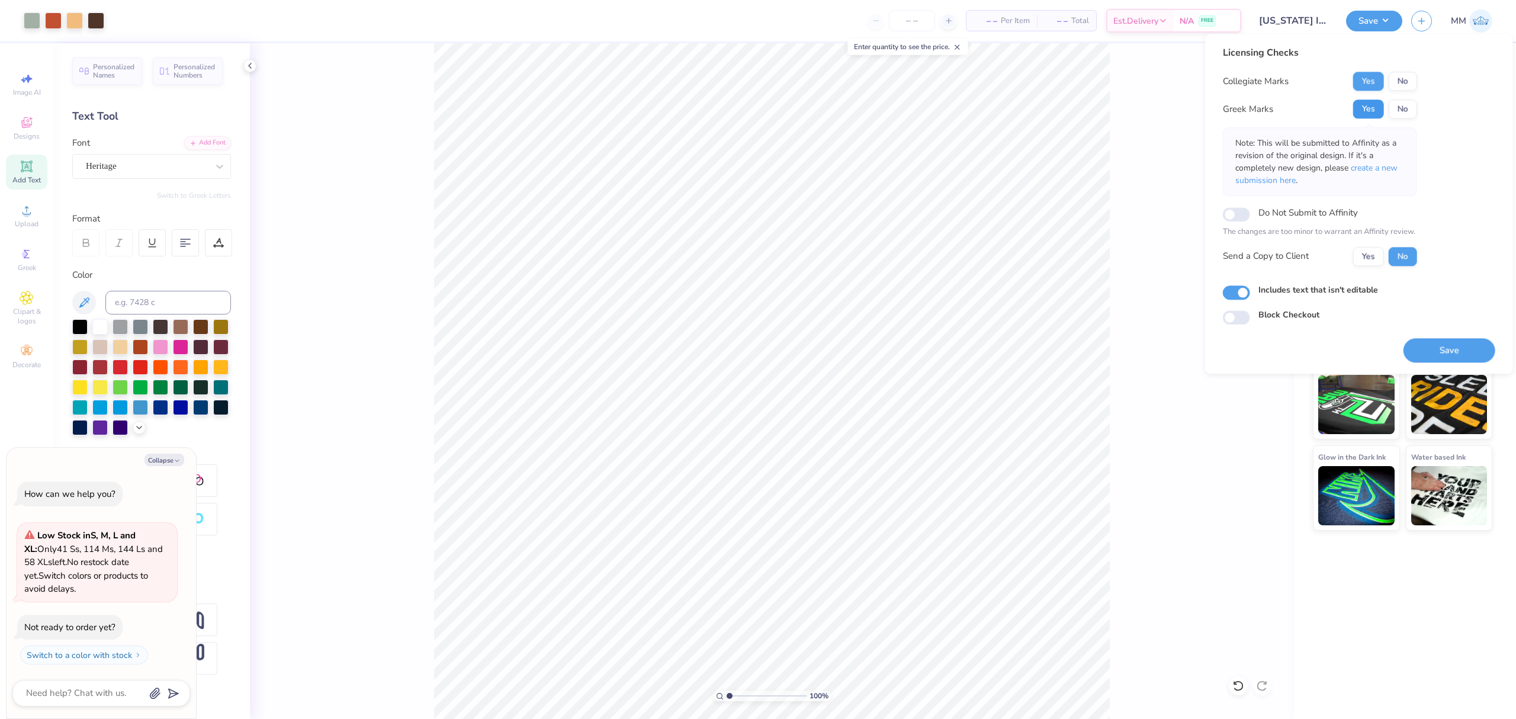
click at [1363, 114] on button "Yes" at bounding box center [1368, 109] width 31 height 19
click at [1371, 109] on button "Yes" at bounding box center [1368, 109] width 31 height 19
click at [1467, 347] on button "Save" at bounding box center [1450, 350] width 92 height 24
type textarea "x"
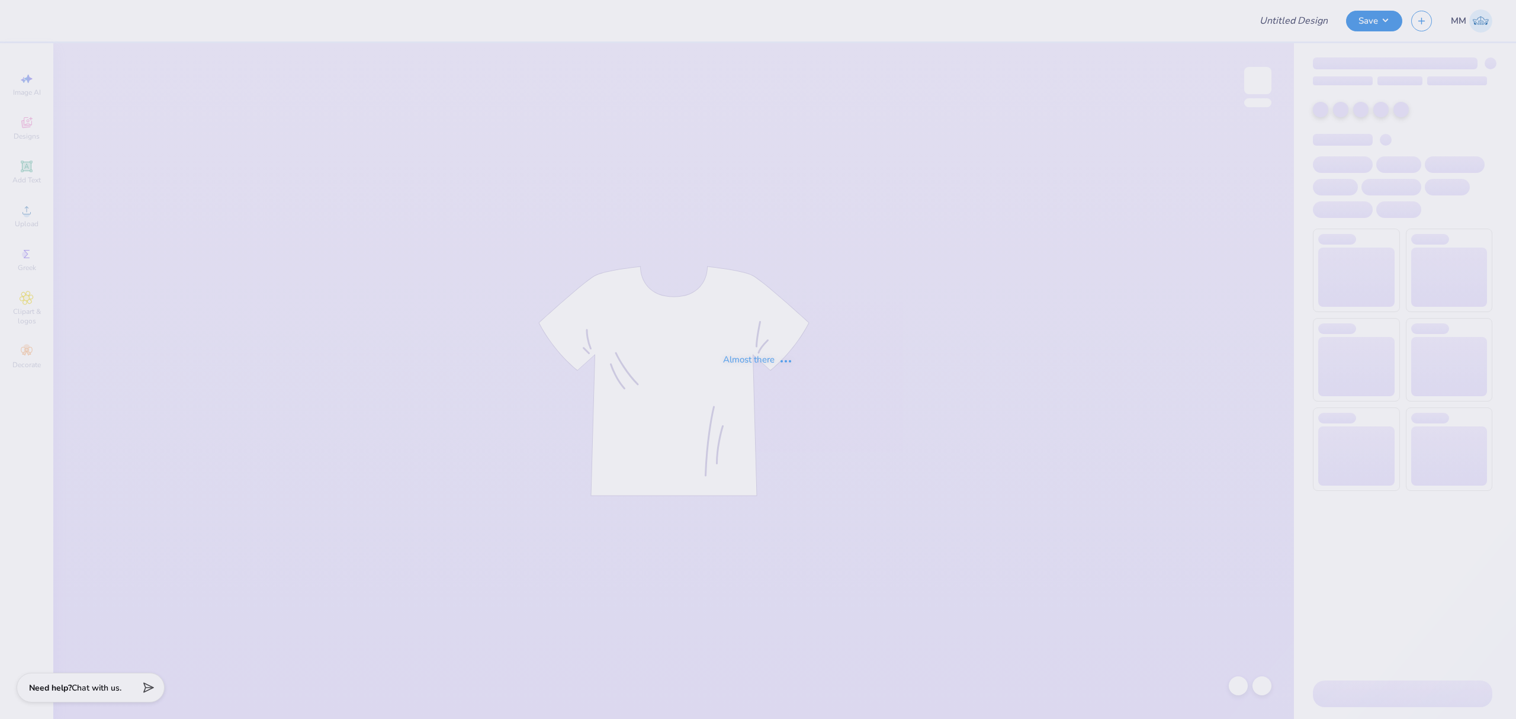
type input "[US_STATE] Institute of Technology : [PERSON_NAME]"
type input "MIT Ridonkulous"
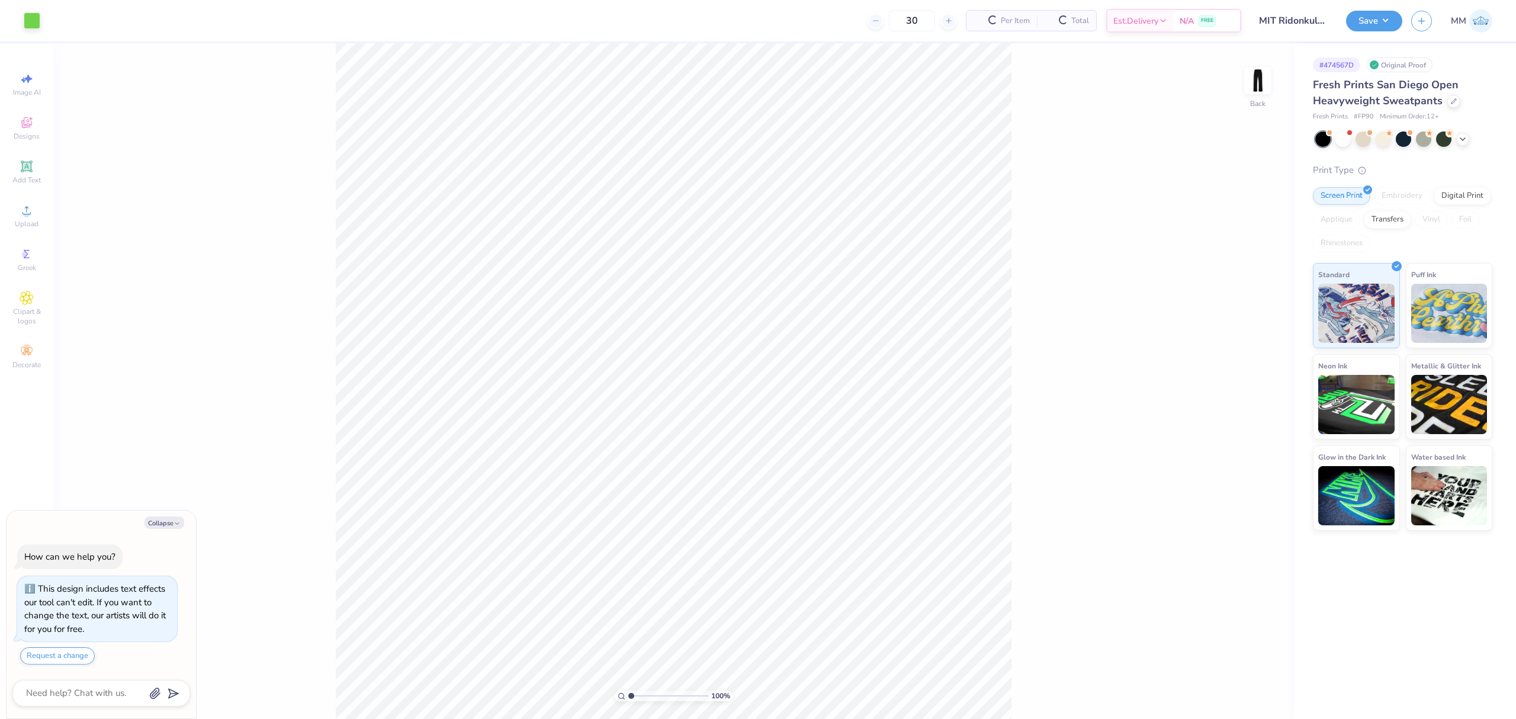
type textarea "x"
